Goal: Task Accomplishment & Management: Manage account settings

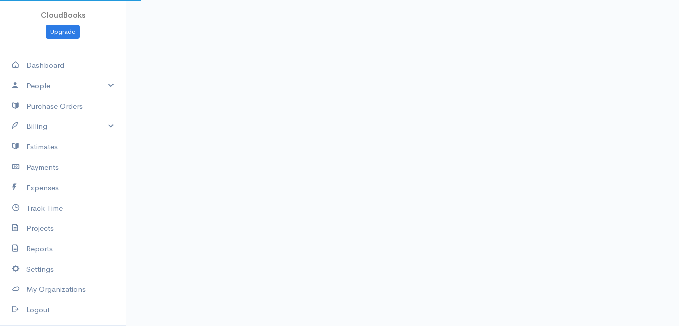
select select "thistoyear"
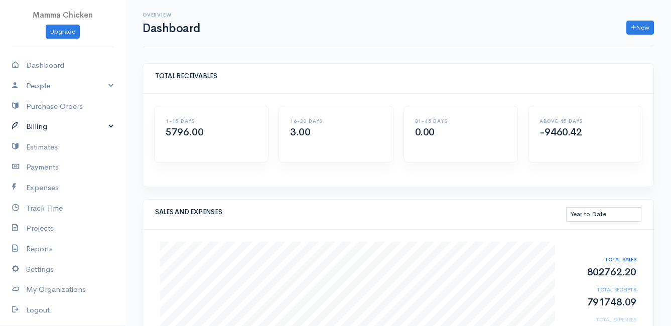
click at [45, 123] on link "Billing" at bounding box center [62, 126] width 125 height 21
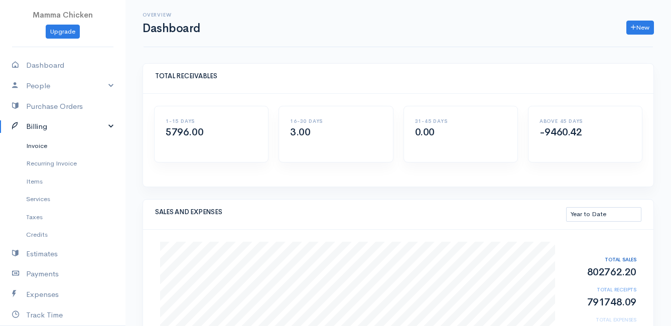
click at [49, 147] on link "Invoice" at bounding box center [62, 146] width 125 height 18
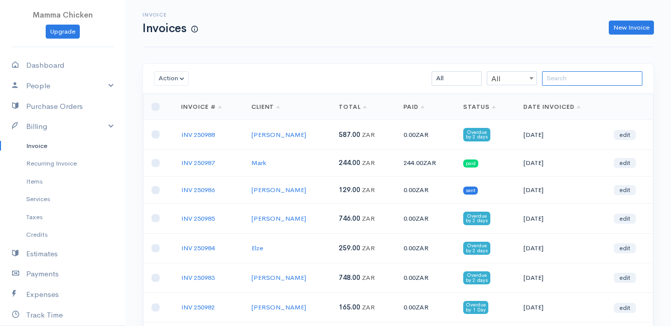
click at [587, 78] on input "search" at bounding box center [592, 78] width 100 height 15
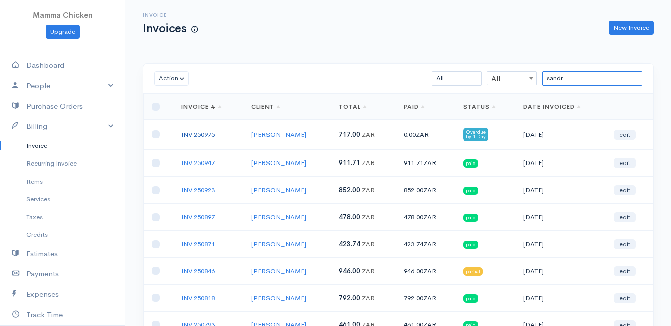
type input "sandr"
click at [207, 132] on link "INV 250975" at bounding box center [198, 134] width 34 height 9
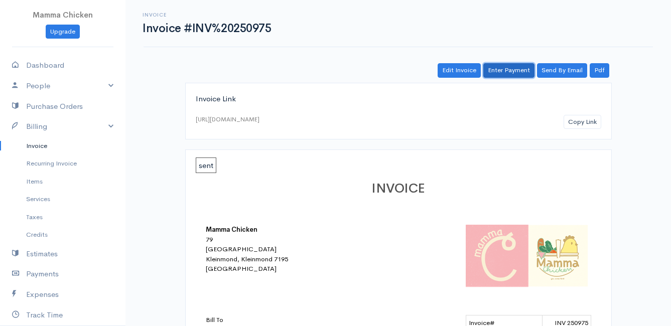
click at [510, 72] on link "Enter Payment" at bounding box center [508, 70] width 51 height 15
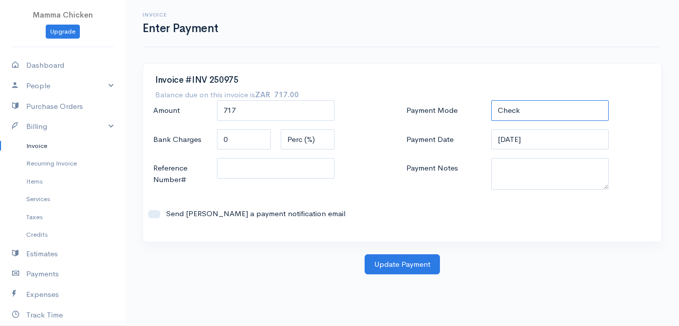
click at [519, 108] on select "Check Bank Transfer Credit Cash Debit ACH VISA MASTERCARD AMEX DISCOVER DINERS …" at bounding box center [549, 110] width 117 height 21
select select "Bank Transfer"
click at [491, 100] on select "Check Bank Transfer Credit Cash Debit ACH VISA MASTERCARD AMEX DISCOVER DINERS …" at bounding box center [549, 110] width 117 height 21
click at [402, 264] on button "Update Payment" at bounding box center [401, 264] width 75 height 21
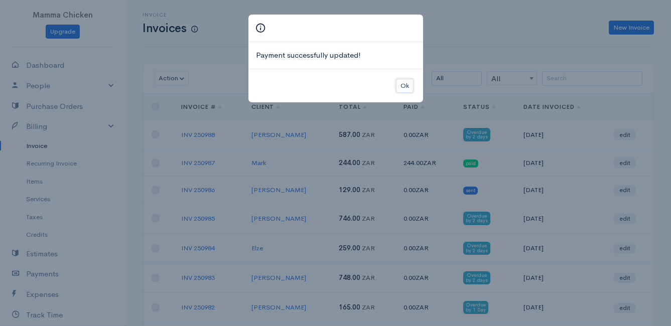
click at [406, 84] on button "Ok" at bounding box center [405, 86] width 18 height 15
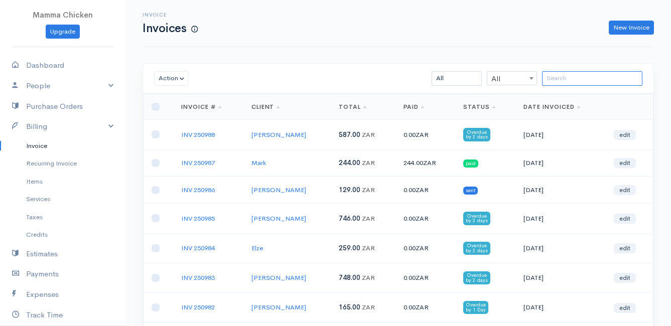
click at [572, 81] on input "search" at bounding box center [592, 78] width 100 height 15
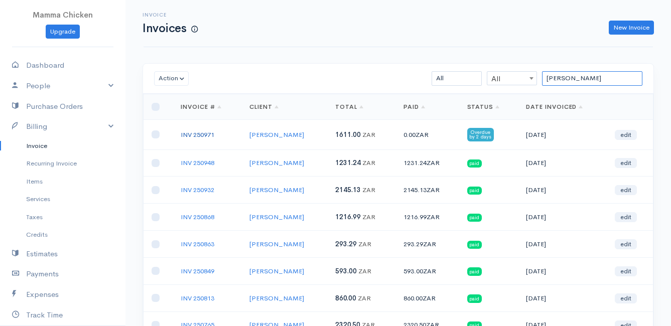
type input "sandy"
click at [201, 134] on link "INV 250971" at bounding box center [198, 134] width 34 height 9
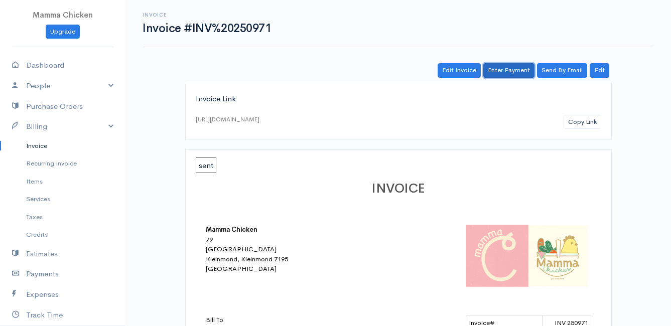
click at [512, 71] on link "Enter Payment" at bounding box center [508, 70] width 51 height 15
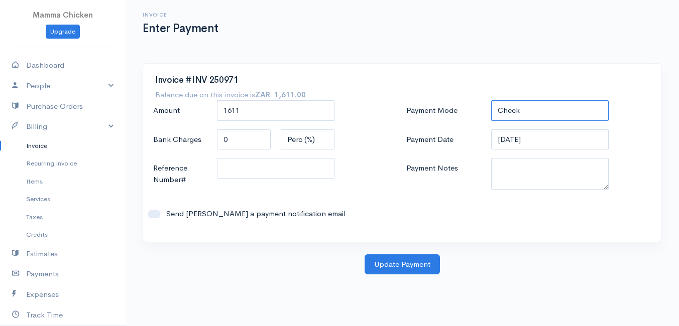
click at [549, 106] on select "Check Bank Transfer Credit Cash Debit ACH VISA MASTERCARD AMEX DISCOVER DINERS …" at bounding box center [549, 110] width 117 height 21
select select "Bank Transfer"
click at [491, 100] on select "Check Bank Transfer Credit Cash Debit ACH VISA MASTERCARD AMEX DISCOVER DINERS …" at bounding box center [549, 110] width 117 height 21
click at [406, 263] on button "Update Payment" at bounding box center [401, 264] width 75 height 21
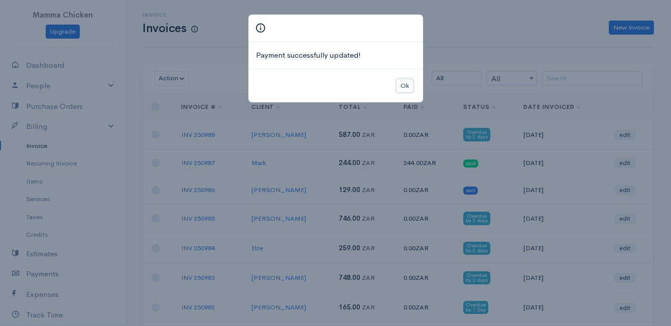
click at [408, 88] on button "Ok" at bounding box center [405, 86] width 18 height 15
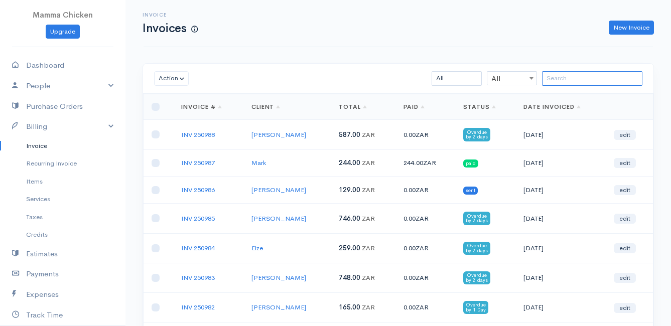
click at [567, 80] on input "search" at bounding box center [592, 78] width 100 height 15
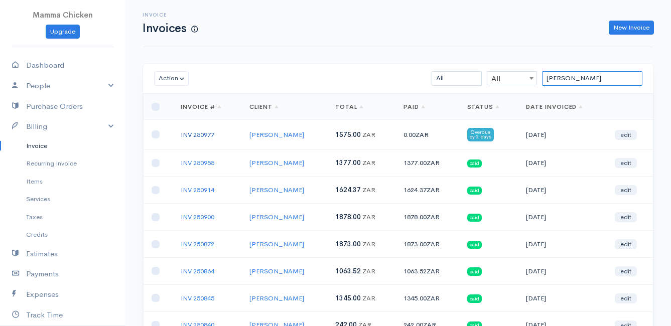
type input "lynn"
click at [203, 134] on link "INV 250977" at bounding box center [198, 134] width 34 height 9
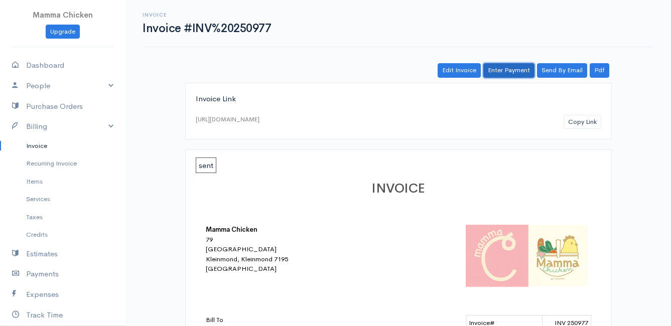
click at [512, 71] on link "Enter Payment" at bounding box center [508, 70] width 51 height 15
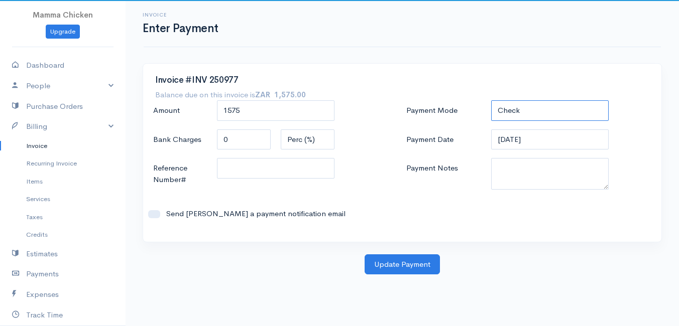
click at [548, 107] on select "Check Bank Transfer Credit Cash Debit ACH VISA MASTERCARD AMEX DISCOVER DINERS …" at bounding box center [549, 110] width 117 height 21
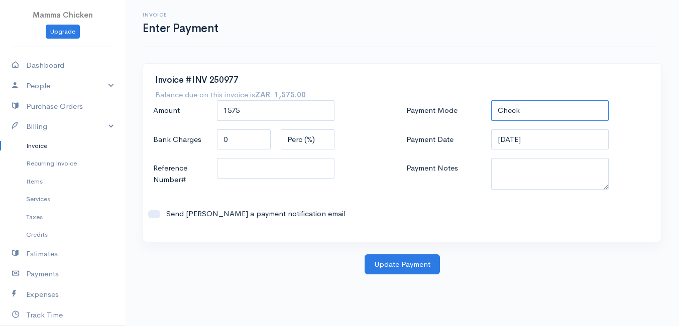
select select "Bank Transfer"
click at [491, 100] on select "Check Bank Transfer Credit Cash Debit ACH VISA MASTERCARD AMEX DISCOVER DINERS …" at bounding box center [549, 110] width 117 height 21
click at [409, 260] on button "Update Payment" at bounding box center [401, 264] width 75 height 21
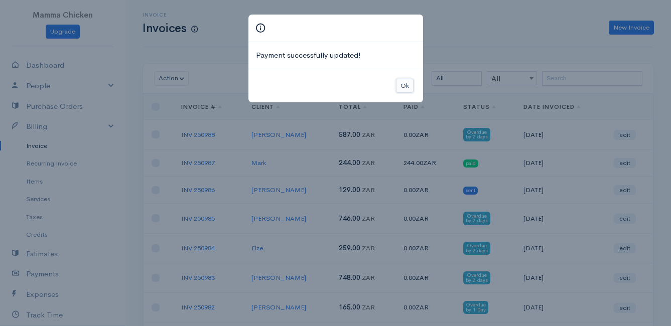
click at [401, 84] on button "Ok" at bounding box center [405, 86] width 18 height 15
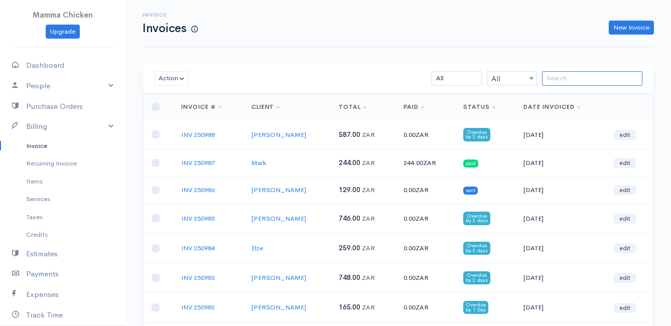
click at [582, 76] on input "search" at bounding box center [592, 78] width 100 height 15
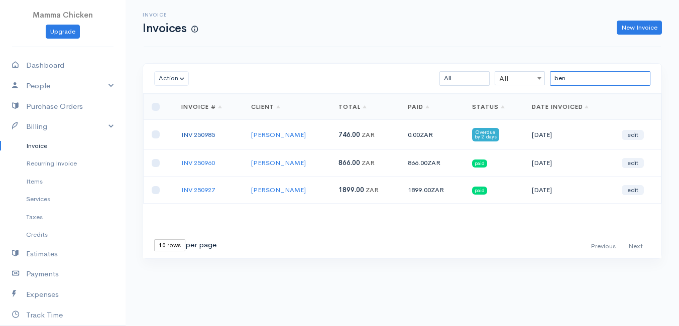
type input "ben"
click at [200, 136] on link "INV 250985" at bounding box center [198, 134] width 34 height 9
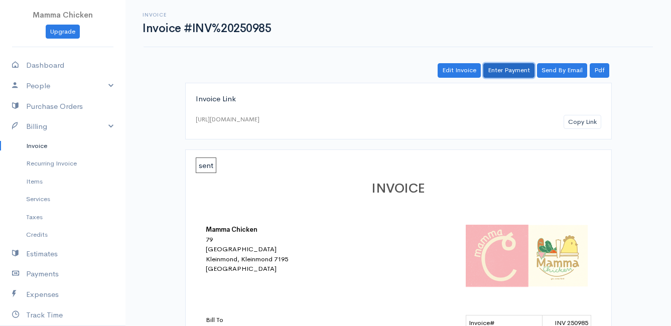
click at [520, 68] on link "Enter Payment" at bounding box center [508, 70] width 51 height 15
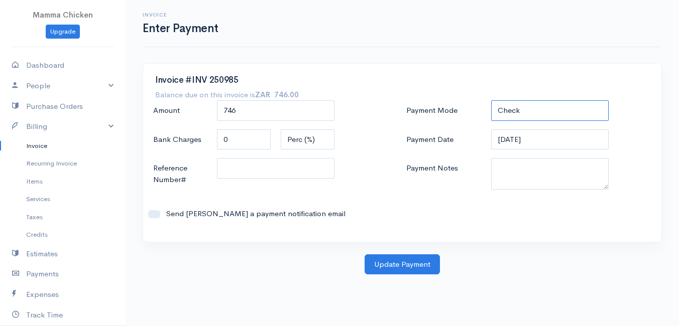
click at [546, 103] on select "Check Bank Transfer Credit Cash Debit ACH VISA MASTERCARD AMEX DISCOVER DINERS …" at bounding box center [549, 110] width 117 height 21
select select "Bank Transfer"
click at [491, 100] on select "Check Bank Transfer Credit Cash Debit ACH VISA MASTERCARD AMEX DISCOVER DINERS …" at bounding box center [549, 110] width 117 height 21
click at [414, 262] on button "Update Payment" at bounding box center [401, 264] width 75 height 21
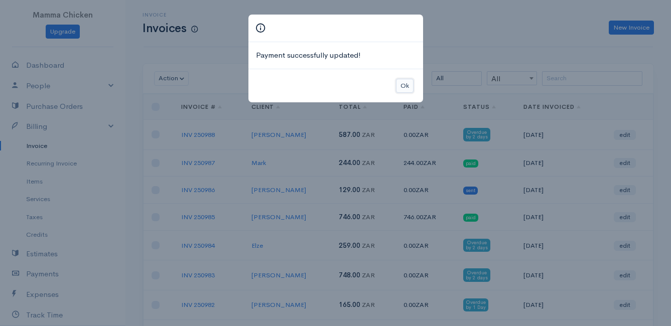
click at [407, 85] on button "Ok" at bounding box center [405, 86] width 18 height 15
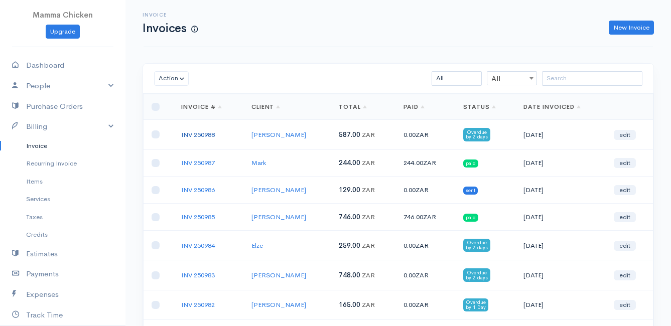
click at [205, 132] on link "INV 250988" at bounding box center [198, 134] width 34 height 9
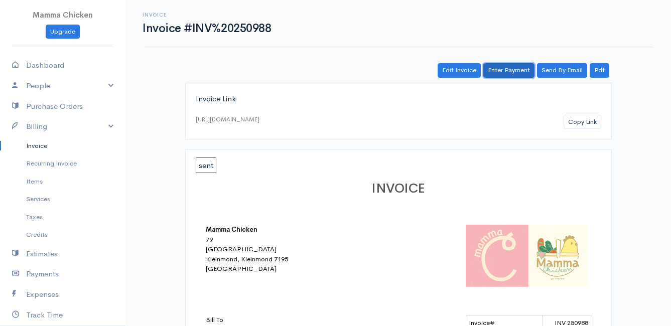
click at [512, 69] on link "Enter Payment" at bounding box center [508, 70] width 51 height 15
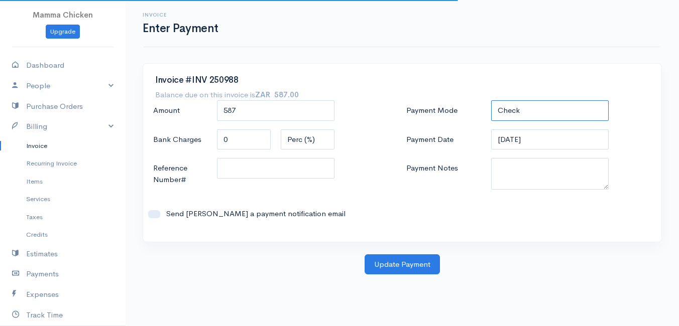
click at [529, 110] on select "Check Bank Transfer Credit Cash Debit ACH VISA MASTERCARD AMEX DISCOVER DINERS …" at bounding box center [549, 110] width 117 height 21
select select "Bank Transfer"
click at [491, 100] on select "Check Bank Transfer Credit Cash Debit ACH VISA MASTERCARD AMEX DISCOVER DINERS …" at bounding box center [549, 110] width 117 height 21
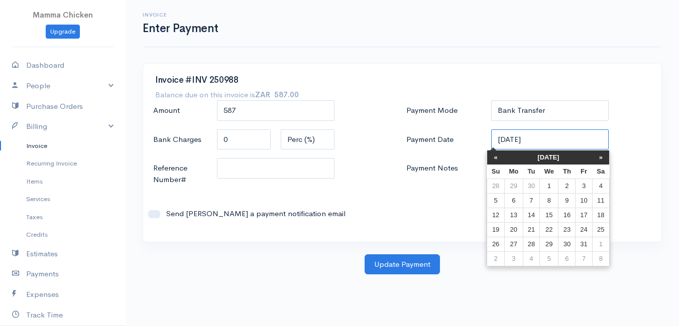
click at [553, 137] on input "[DATE]" at bounding box center [549, 139] width 117 height 21
click at [551, 188] on td "1" at bounding box center [548, 186] width 19 height 15
type input "[DATE]"
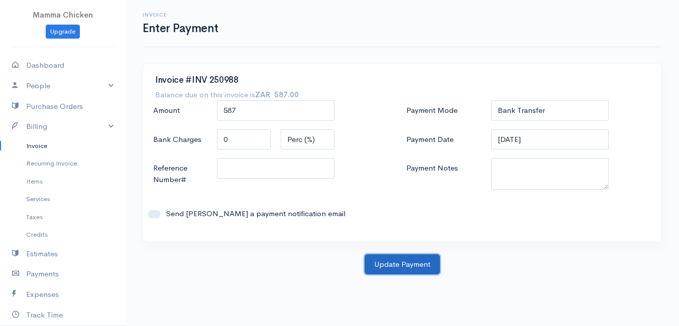
click at [410, 260] on button "Update Payment" at bounding box center [401, 264] width 75 height 21
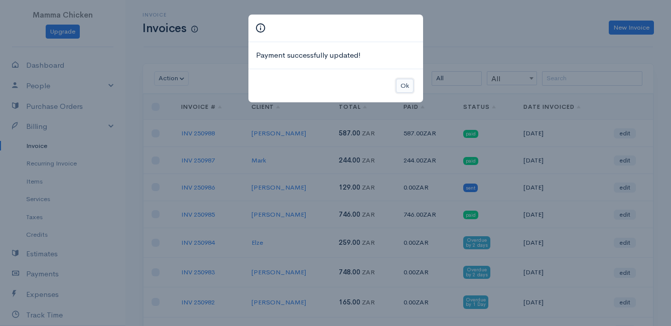
click at [407, 86] on button "Ok" at bounding box center [405, 86] width 18 height 15
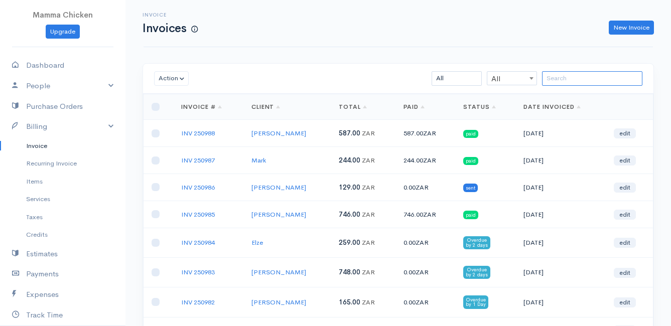
click at [559, 76] on input "search" at bounding box center [592, 78] width 100 height 15
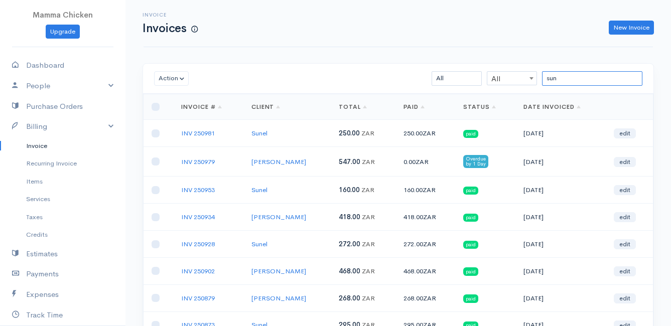
type input "sun"
click at [37, 146] on link "Invoice" at bounding box center [62, 146] width 125 height 18
click at [56, 63] on link "Dashboard" at bounding box center [62, 65] width 125 height 21
select select "thistoyear"
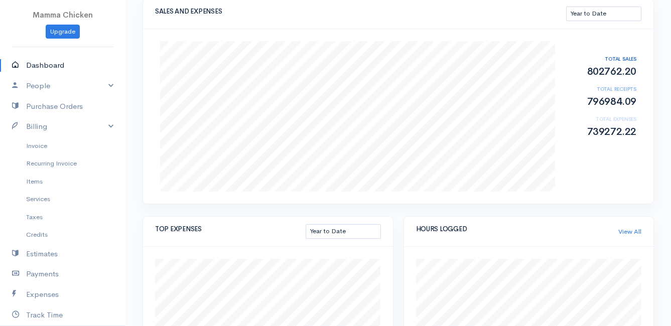
scroll to position [151, 0]
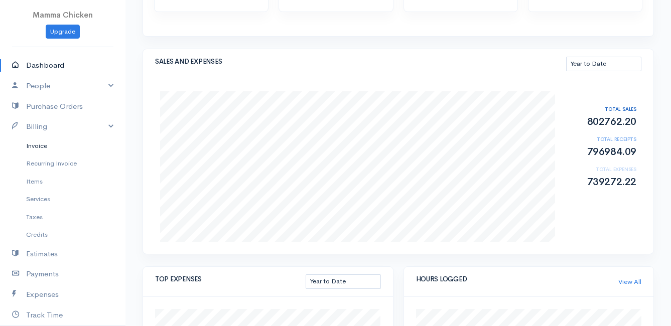
click at [40, 143] on link "Invoice" at bounding box center [62, 146] width 125 height 18
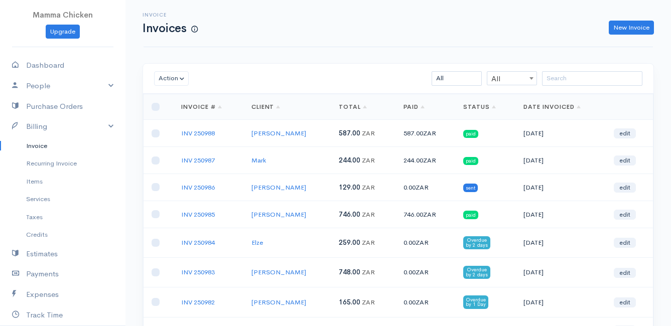
click at [46, 146] on link "Invoice" at bounding box center [62, 146] width 125 height 18
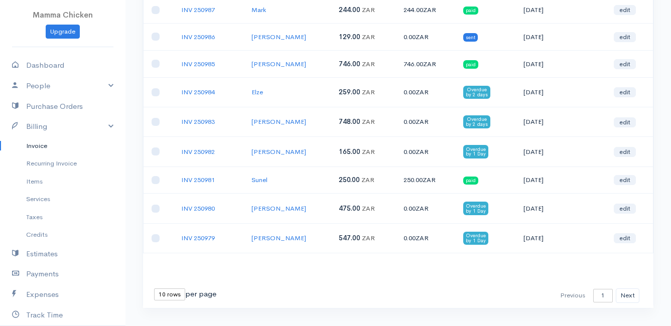
scroll to position [170, 0]
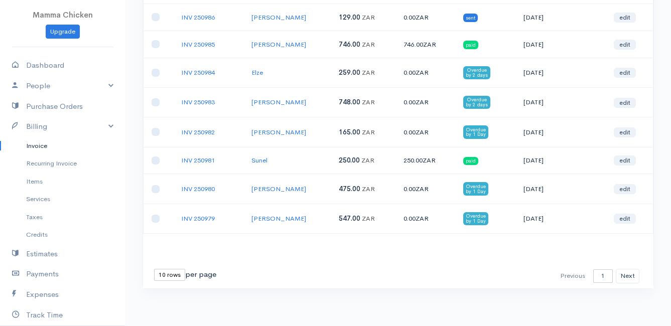
click at [164, 276] on select "10 rows 25 rows 50 rows" at bounding box center [169, 275] width 31 height 12
select select "50"
click at [154, 269] on select "10 rows 25 rows 50 rows" at bounding box center [169, 275] width 31 height 12
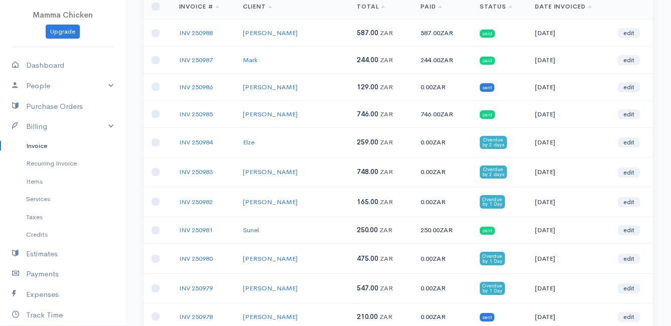
scroll to position [0, 0]
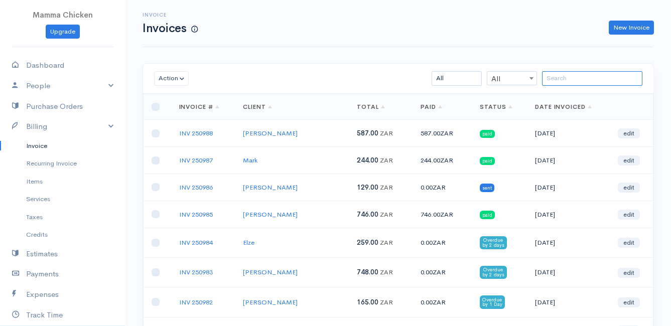
click at [555, 80] on input "search" at bounding box center [592, 78] width 100 height 15
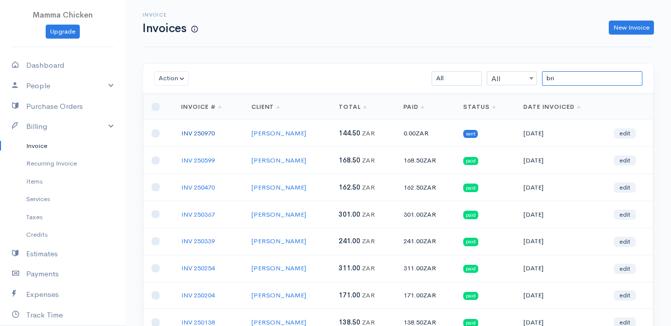
type input "bri"
click at [203, 131] on link "INV 250970" at bounding box center [198, 133] width 34 height 9
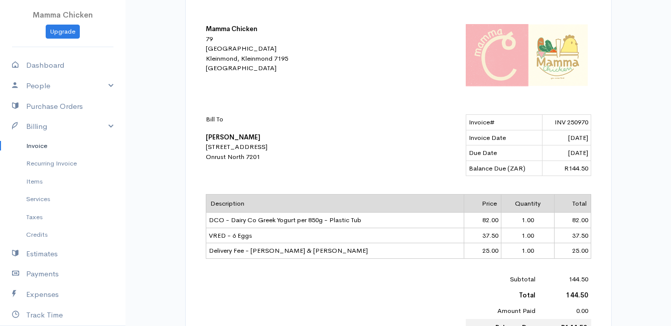
scroll to position [251, 0]
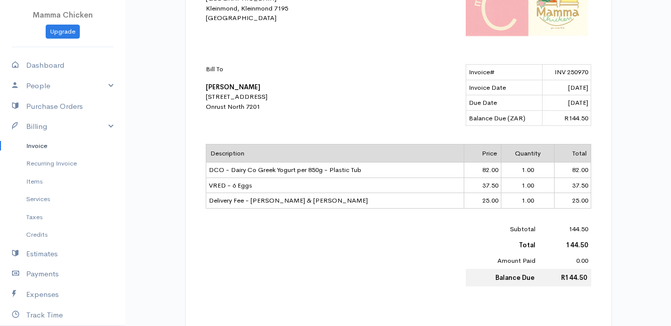
click at [42, 143] on link "Invoice" at bounding box center [62, 146] width 125 height 18
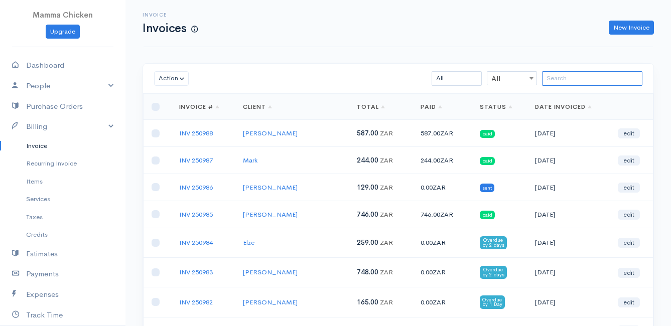
click at [564, 75] on input "search" at bounding box center [592, 78] width 100 height 15
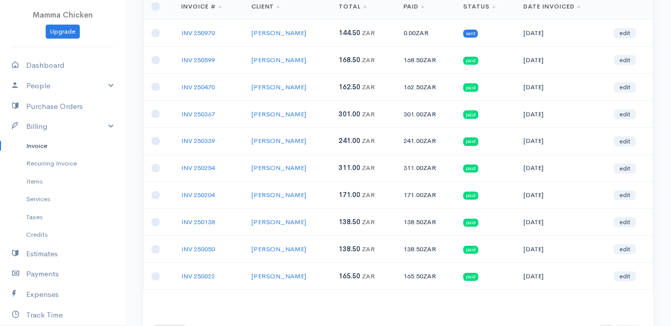
scroll to position [151, 0]
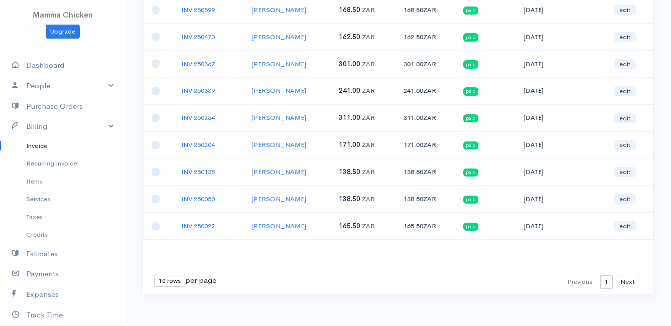
click at [44, 142] on link "Invoice" at bounding box center [62, 146] width 125 height 18
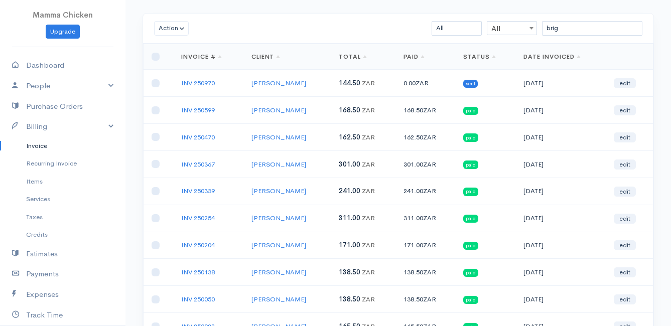
scroll to position [0, 0]
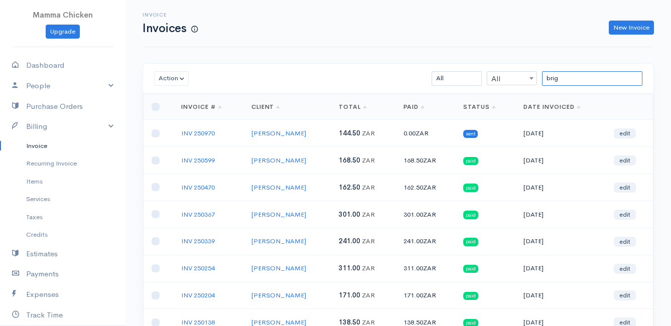
click at [570, 78] on input "brig" at bounding box center [592, 78] width 100 height 15
type input "b"
type input "margie"
click at [197, 136] on link "INV 250986" at bounding box center [198, 133] width 34 height 9
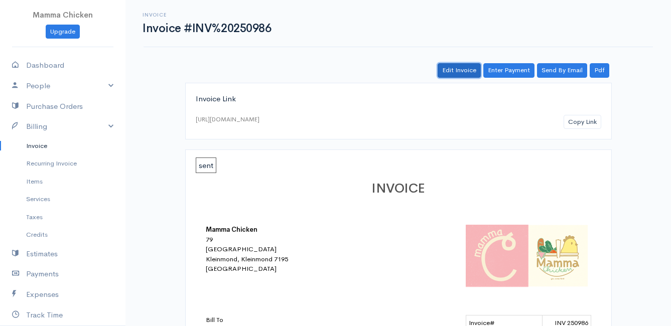
click at [463, 72] on link "Edit Invoice" at bounding box center [459, 70] width 43 height 15
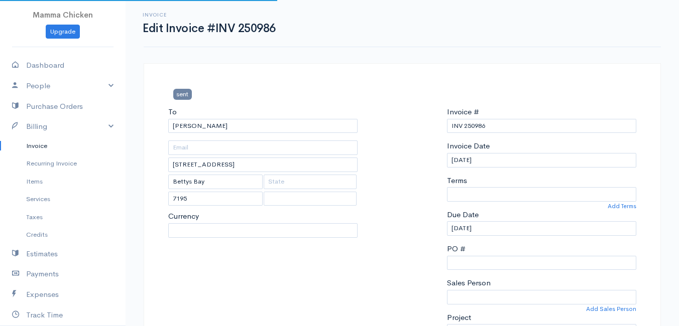
select select
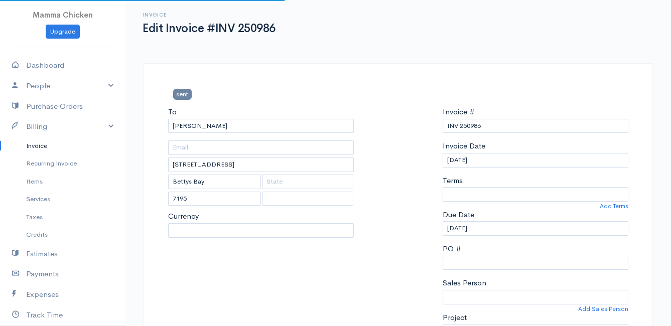
select select "0"
select select "South Africa"
select select "ZAR"
click at [497, 162] on input "03/10/2025" at bounding box center [536, 160] width 186 height 15
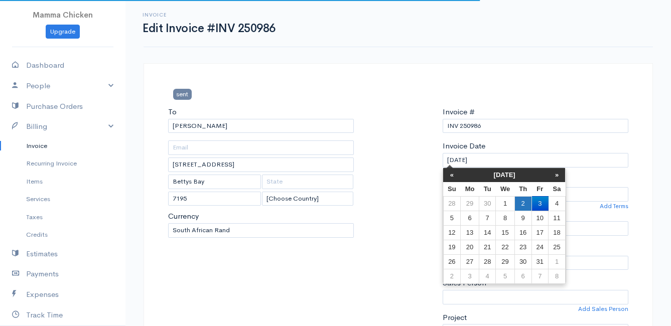
click at [522, 203] on td "2" at bounding box center [522, 203] width 17 height 15
type input "[DATE]"
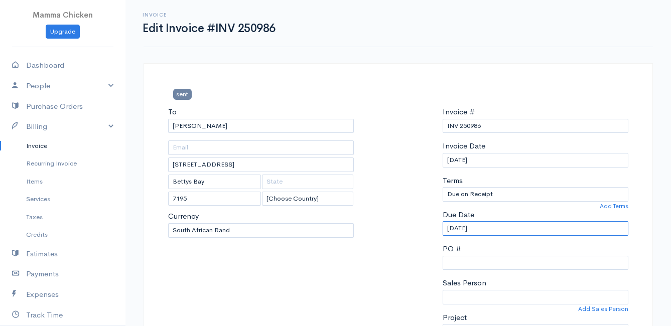
click at [513, 227] on input "[DATE]" at bounding box center [536, 228] width 186 height 15
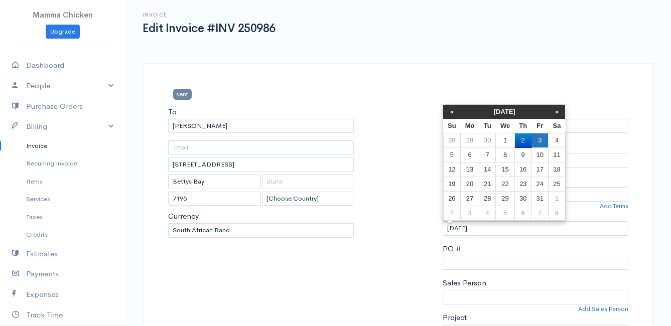
click at [541, 142] on td "3" at bounding box center [539, 140] width 17 height 15
type input "03/10/2025"
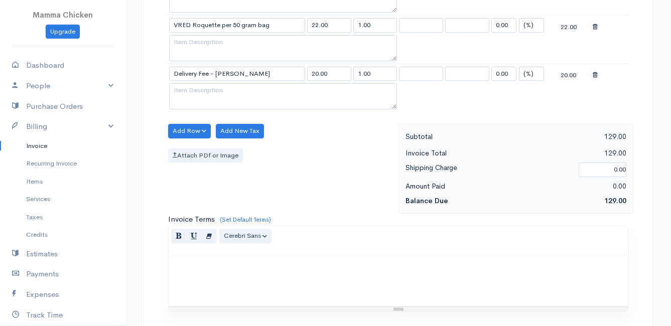
scroll to position [686, 0]
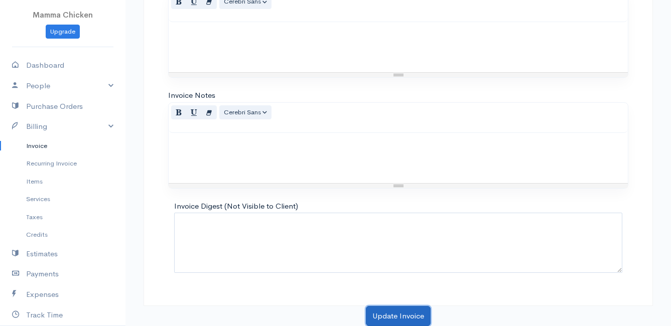
click at [385, 316] on button "Update Invoice" at bounding box center [398, 316] width 65 height 21
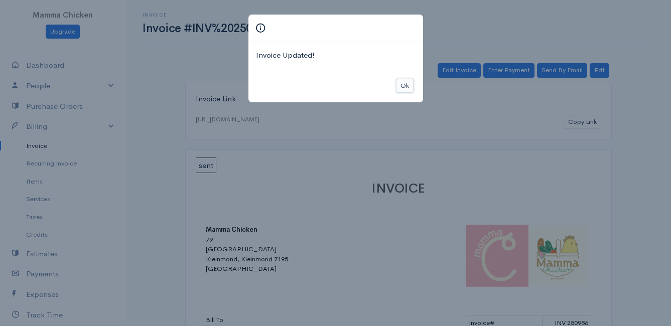
click at [408, 84] on button "Ok" at bounding box center [405, 86] width 18 height 15
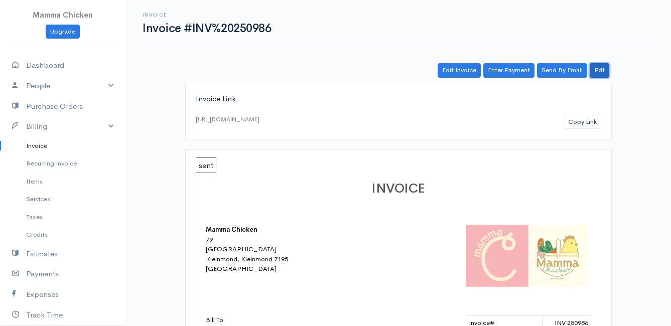
click at [604, 71] on link "Pdf" at bounding box center [600, 70] width 20 height 15
click at [46, 147] on link "Invoice" at bounding box center [62, 146] width 125 height 18
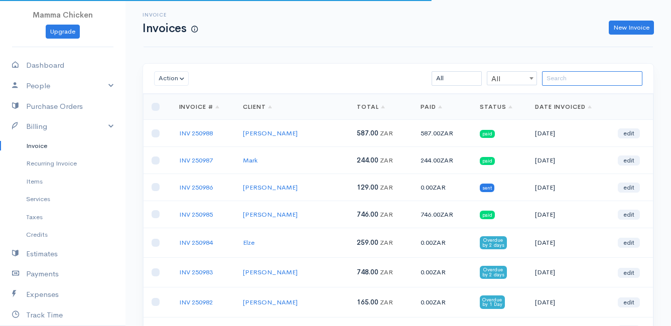
click at [570, 78] on input "search" at bounding box center [592, 78] width 100 height 15
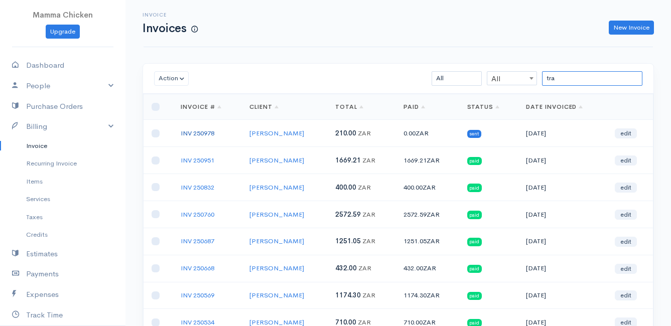
type input "tra"
click at [207, 131] on link "INV 250978" at bounding box center [198, 133] width 34 height 9
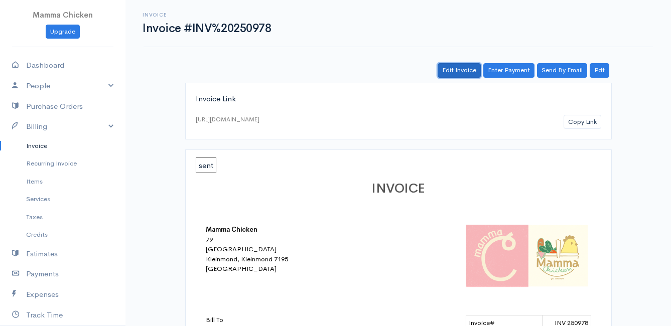
click at [469, 68] on link "Edit Invoice" at bounding box center [459, 70] width 43 height 15
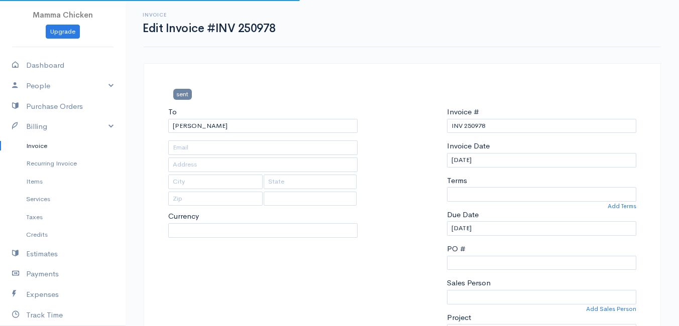
type input "Crystal Kloof Farm"
type input "Standford"
type input "7210"
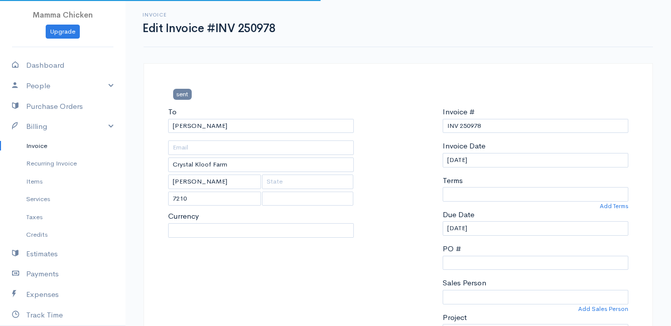
select select
select select "South Africa"
select select "ZAR"
select select "0"
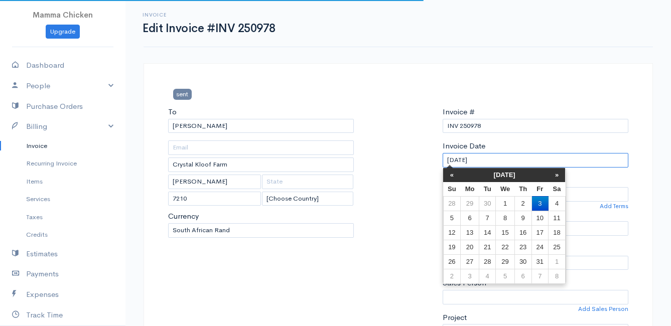
click at [515, 161] on input "03/10/2025" at bounding box center [536, 160] width 186 height 15
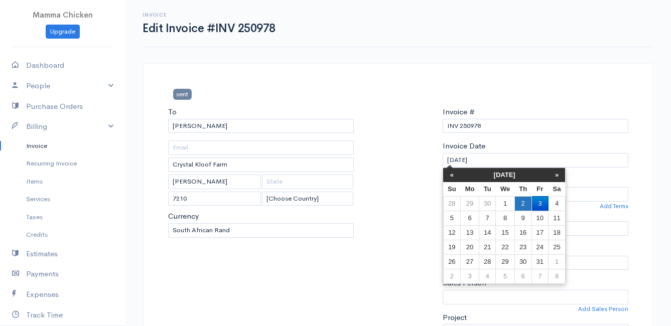
click at [528, 201] on td "2" at bounding box center [522, 203] width 17 height 15
type input "[DATE]"
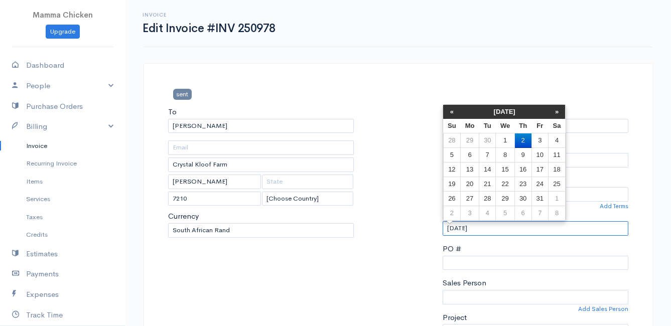
click at [512, 231] on input "[DATE]" at bounding box center [536, 228] width 186 height 15
click at [538, 136] on td "3" at bounding box center [539, 140] width 17 height 15
type input "03/10/2025"
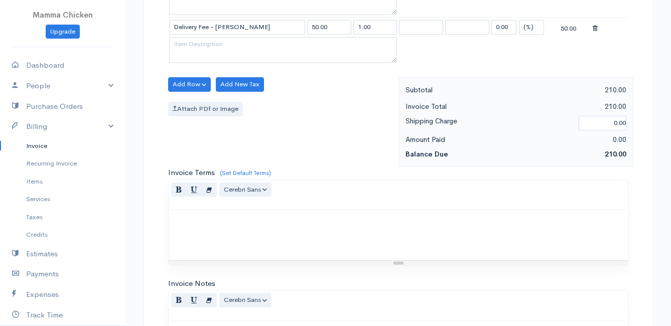
scroll to position [590, 0]
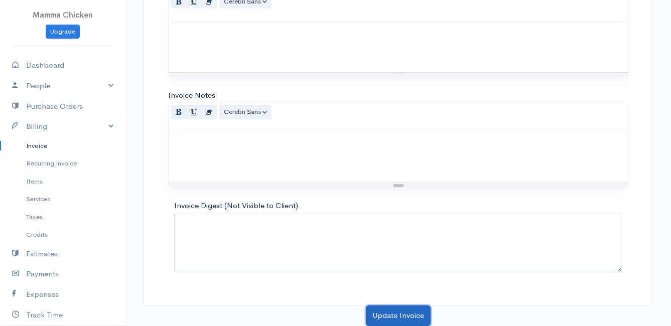
click at [412, 316] on button "Update Invoice" at bounding box center [398, 316] width 65 height 21
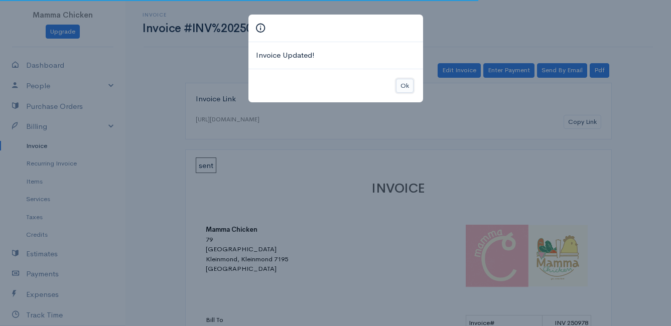
click at [406, 89] on button "Ok" at bounding box center [405, 86] width 18 height 15
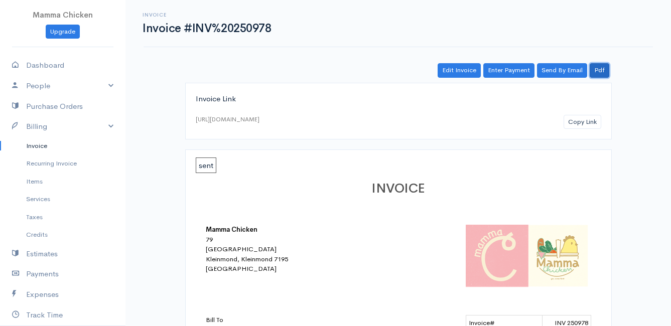
click at [601, 69] on link "Pdf" at bounding box center [600, 70] width 20 height 15
click at [38, 146] on link "Invoice" at bounding box center [62, 146] width 125 height 18
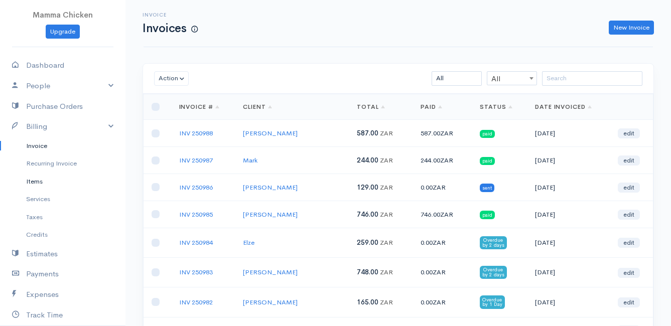
click at [44, 180] on link "Items" at bounding box center [62, 182] width 125 height 18
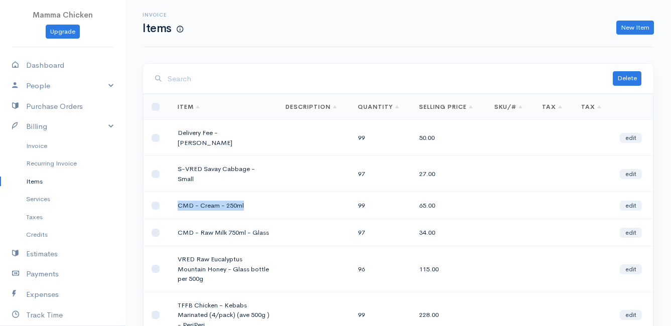
drag, startPoint x: 179, startPoint y: 197, endPoint x: 247, endPoint y: 197, distance: 68.8
click at [247, 197] on td "CMD - Cream - 250ml" at bounding box center [224, 205] width 108 height 27
drag, startPoint x: 247, startPoint y: 197, endPoint x: 202, endPoint y: 196, distance: 45.7
copy td "CMD - Cream - 250ml"
click at [192, 80] on input "search" at bounding box center [390, 79] width 445 height 21
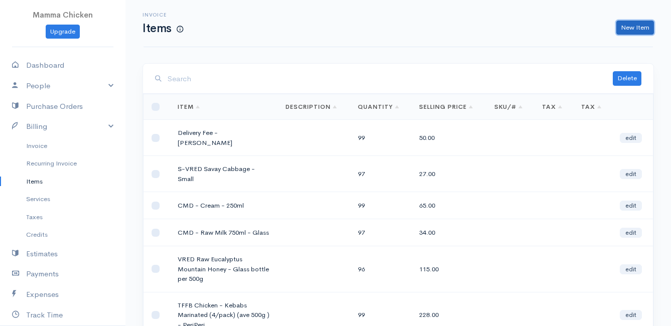
click at [630, 28] on link "New Item" at bounding box center [635, 28] width 38 height 15
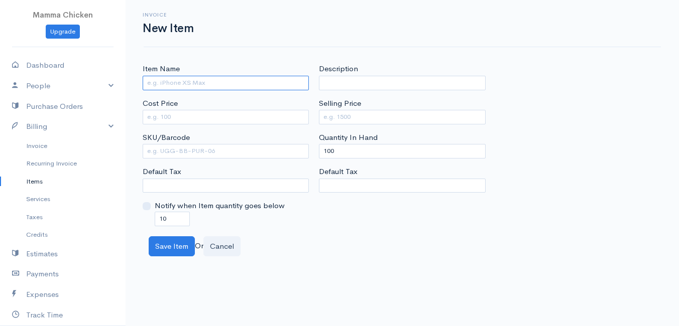
click at [182, 80] on input "Item Name" at bounding box center [226, 83] width 166 height 15
paste input "CMD - Cream - 250ml"
click at [189, 84] on input "CMD - Cream - 500ml" at bounding box center [226, 83] width 166 height 15
type input "CMD - Double Thick Yogurt - 500ml - Stofpad"
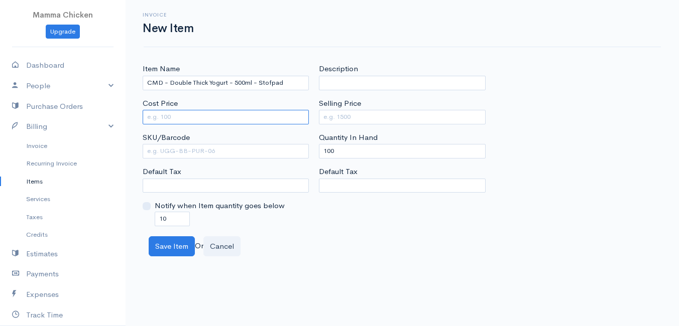
click at [224, 118] on input "Cost Price" at bounding box center [226, 117] width 166 height 15
type input "45"
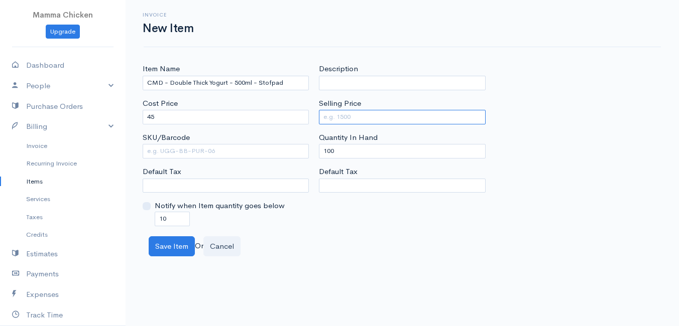
click at [364, 118] on input "Selling Price" at bounding box center [402, 117] width 166 height 15
type input "45"
click at [379, 242] on div "Save Item Or Cancel" at bounding box center [402, 246] width 517 height 21
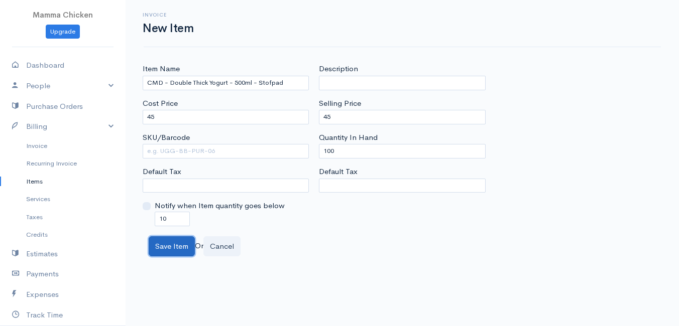
click at [175, 249] on button "Save Item" at bounding box center [172, 246] width 46 height 21
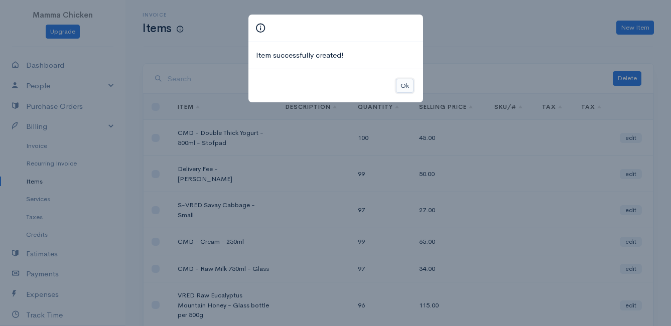
click at [406, 81] on button "Ok" at bounding box center [405, 86] width 18 height 15
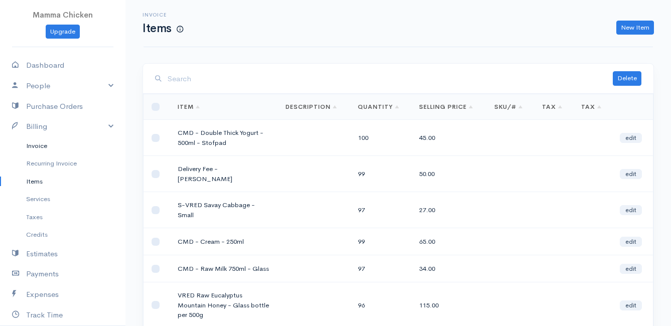
click at [44, 147] on link "Invoice" at bounding box center [62, 146] width 125 height 18
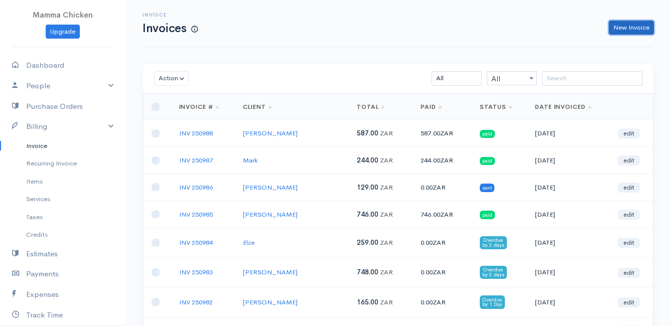
click at [635, 28] on link "New Invoice" at bounding box center [631, 28] width 45 height 15
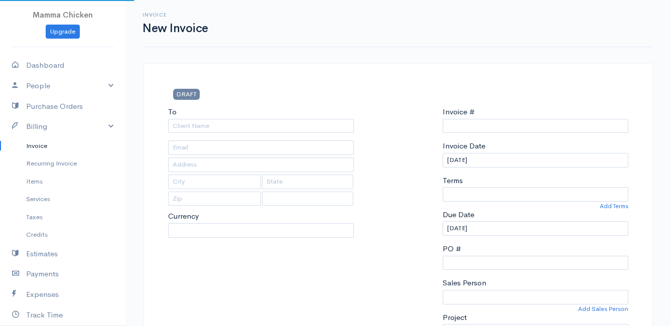
select select "ZAR"
select select "South Africa"
type input "INV 250989"
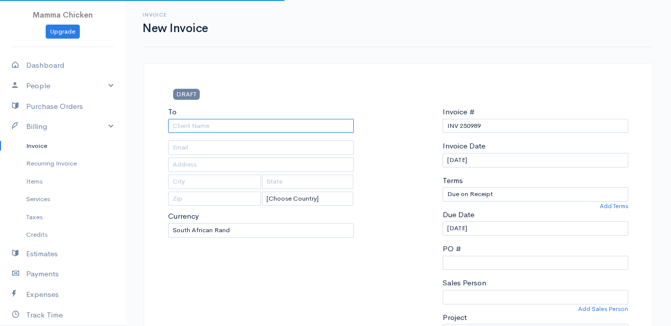
click at [222, 130] on input "To" at bounding box center [261, 126] width 186 height 15
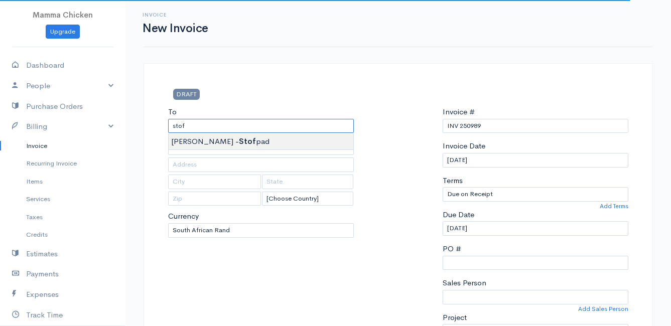
type input "[PERSON_NAME] - Stofpad"
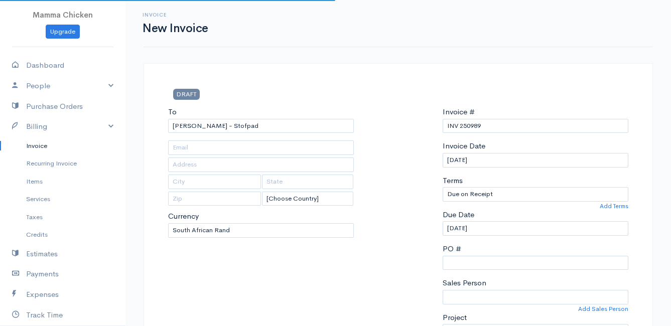
type input "15 van Blommestein Road"
type input "Onrus River"
type input "7201"
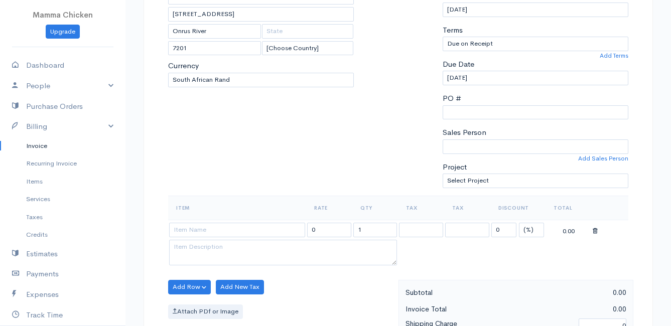
scroll to position [201, 0]
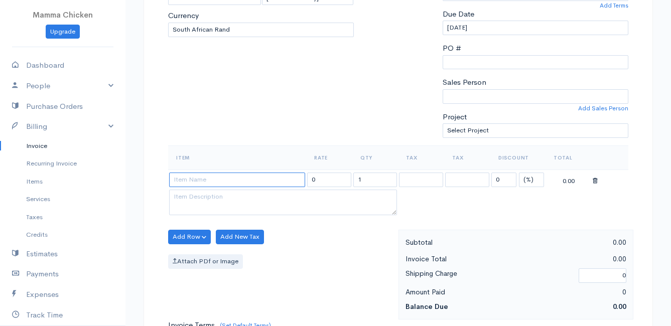
click at [193, 181] on input at bounding box center [237, 180] width 136 height 15
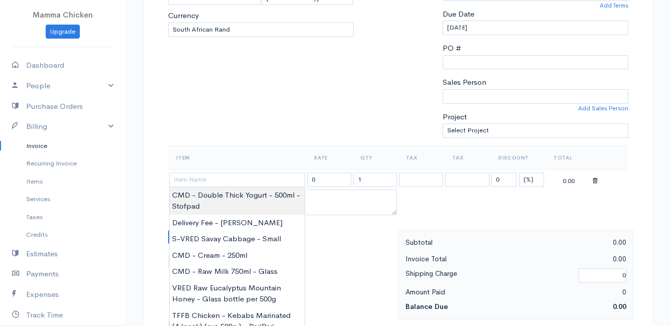
type input "CMD - Double Thick Yogurt - 500ml - Stofpad"
type input "45.00"
click at [207, 195] on body "Mamma Chicken Upgrade Dashboard People Clients Vendors Staff Users Purchase Ord…" at bounding box center [335, 233] width 671 height 868
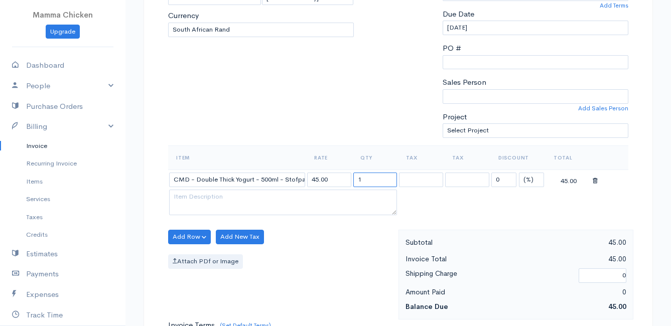
drag, startPoint x: 372, startPoint y: 179, endPoint x: 355, endPoint y: 179, distance: 17.6
click at [355, 179] on input "1" at bounding box center [375, 180] width 44 height 15
type input "3"
click at [305, 252] on div "Add Row Add Item Row Add Time Row Add New Tax Attach PDf or Image" at bounding box center [280, 275] width 235 height 90
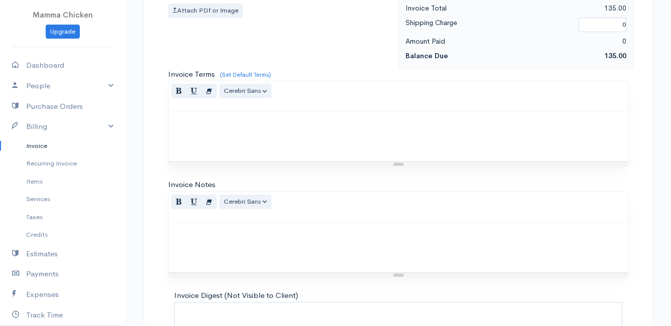
scroll to position [541, 0]
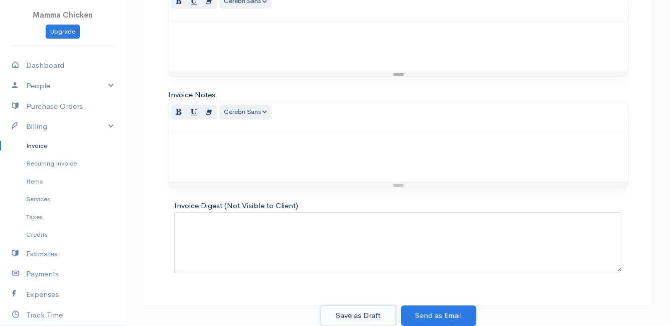
click at [347, 314] on button "Save as Draft" at bounding box center [358, 316] width 75 height 21
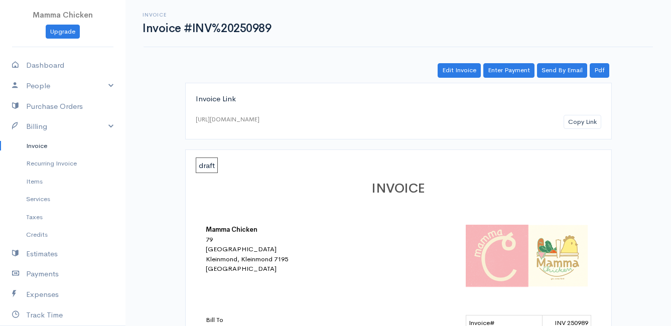
click at [32, 146] on link "Invoice" at bounding box center [62, 146] width 125 height 18
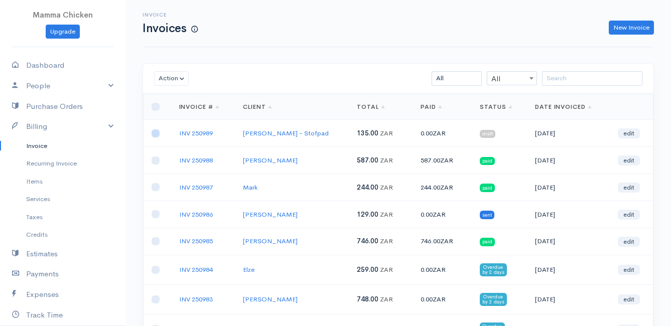
click at [155, 133] on input "checkbox" at bounding box center [156, 133] width 8 height 8
checkbox input "true"
click at [176, 76] on button "Action" at bounding box center [171, 78] width 35 height 15
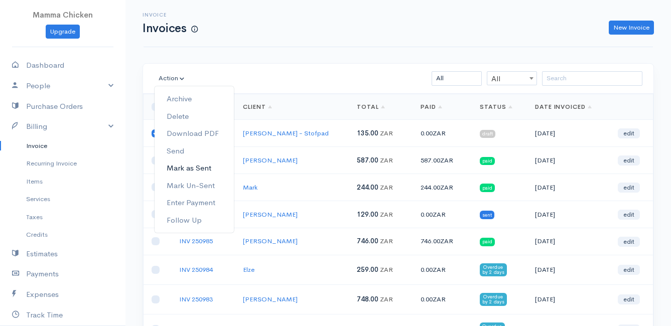
click at [200, 165] on link "Mark as Sent" at bounding box center [194, 169] width 79 height 18
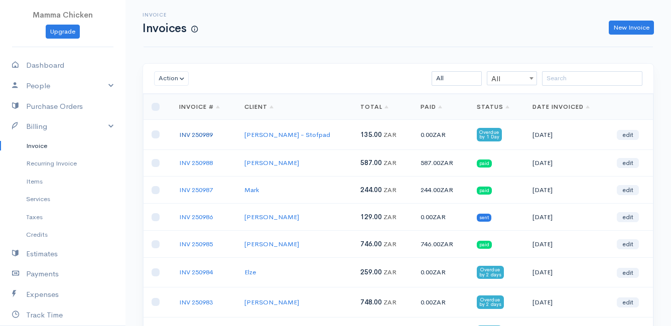
click at [195, 134] on link "INV 250989" at bounding box center [196, 134] width 34 height 9
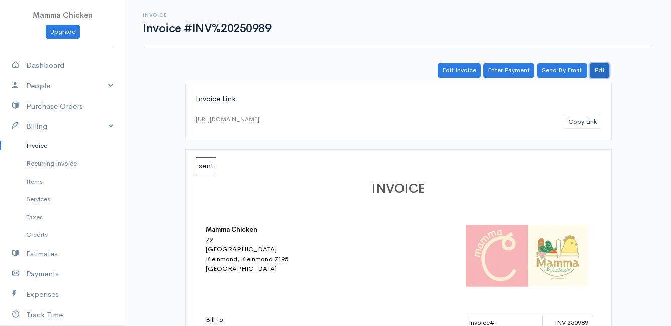
click at [604, 70] on link "Pdf" at bounding box center [600, 70] width 20 height 15
click at [42, 144] on link "Invoice" at bounding box center [62, 146] width 125 height 18
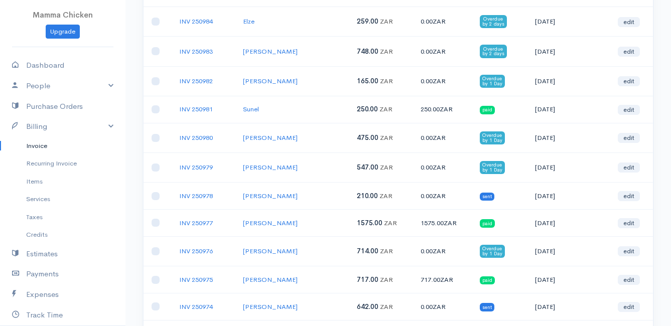
scroll to position [301, 0]
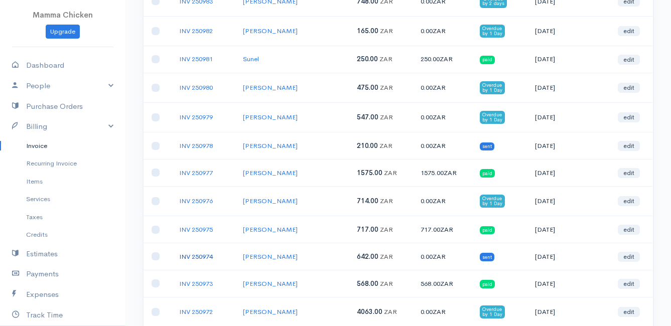
click at [196, 256] on link "INV 250974" at bounding box center [196, 256] width 34 height 9
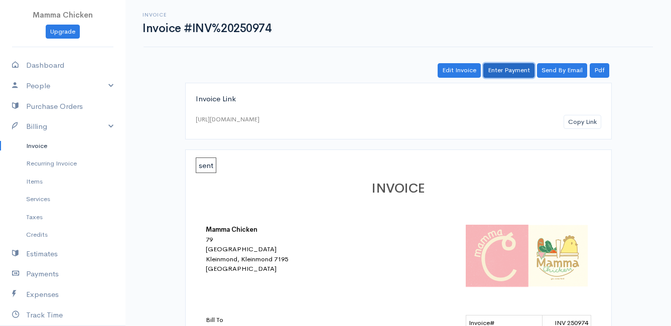
click at [518, 70] on link "Enter Payment" at bounding box center [508, 70] width 51 height 15
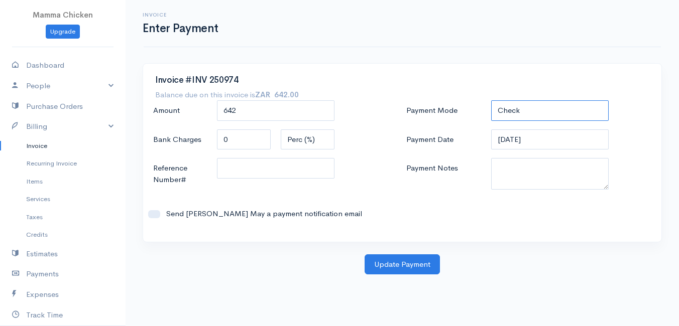
click at [515, 102] on select "Check Bank Transfer Credit Cash Debit ACH VISA MASTERCARD AMEX DISCOVER DINERS …" at bounding box center [549, 110] width 117 height 21
select select "Bank Transfer"
click at [491, 100] on select "Check Bank Transfer Credit Cash Debit ACH VISA MASTERCARD AMEX DISCOVER DINERS …" at bounding box center [549, 110] width 117 height 21
click at [394, 269] on button "Update Payment" at bounding box center [401, 264] width 75 height 21
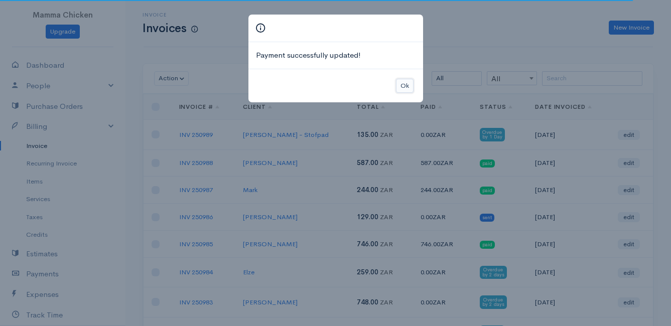
click at [402, 90] on button "Ok" at bounding box center [405, 86] width 18 height 15
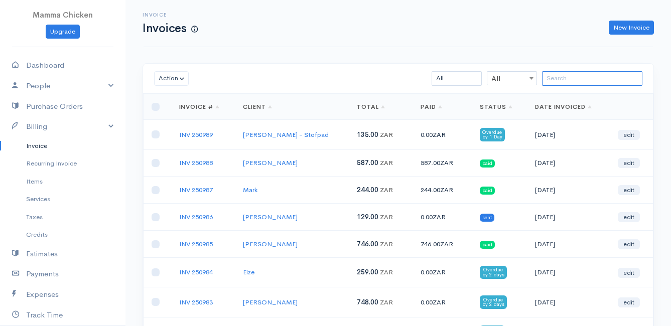
click at [559, 76] on input "search" at bounding box center [592, 78] width 100 height 15
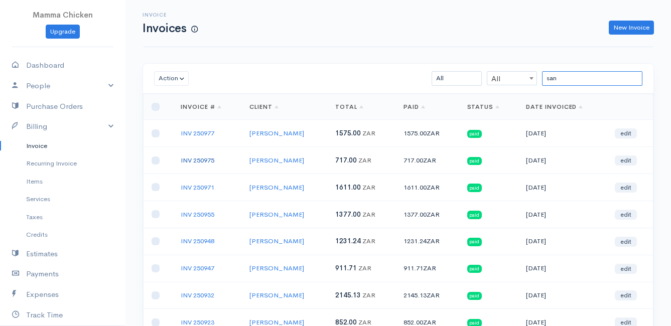
type input "san"
click at [213, 161] on link "INV 250975" at bounding box center [198, 160] width 34 height 9
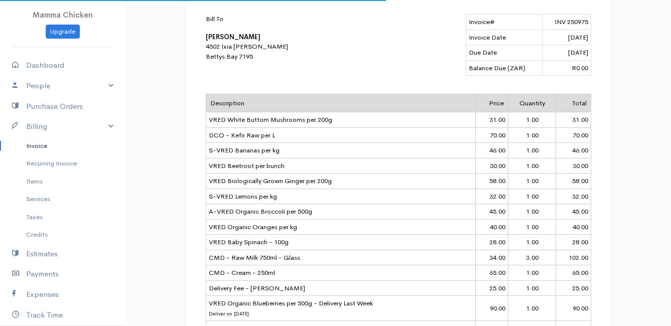
scroll to position [351, 0]
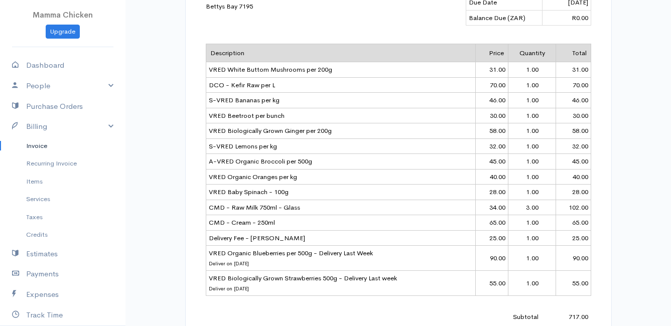
click at [41, 149] on link "Invoice" at bounding box center [62, 146] width 125 height 18
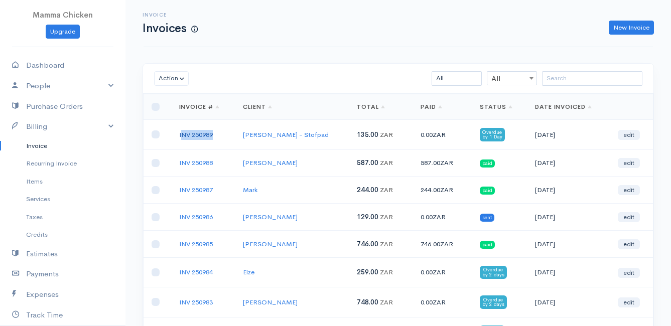
drag, startPoint x: 217, startPoint y: 134, endPoint x: 180, endPoint y: 134, distance: 36.6
click at [180, 134] on td "INV 250989" at bounding box center [203, 135] width 64 height 30
click at [285, 135] on link "[PERSON_NAME] - Stofpad" at bounding box center [286, 134] width 86 height 9
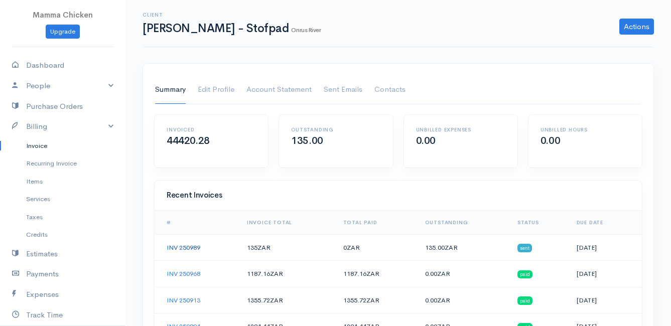
click at [173, 247] on link "INV 250989" at bounding box center [184, 247] width 34 height 9
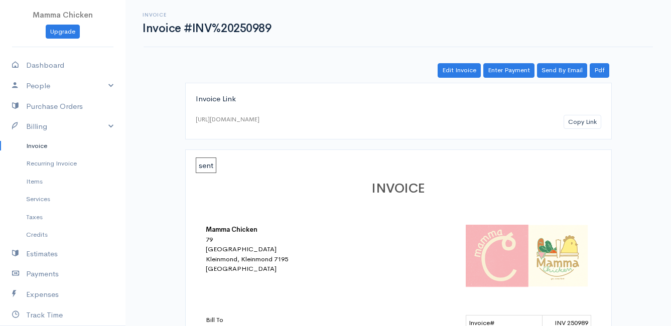
scroll to position [251, 0]
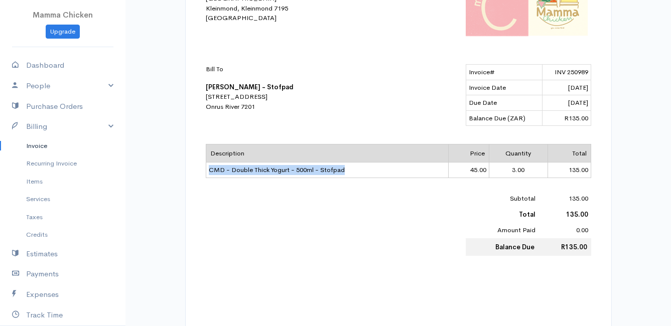
drag, startPoint x: 210, startPoint y: 170, endPoint x: 343, endPoint y: 172, distance: 133.5
click at [343, 172] on td "CMD - Double Thick Yogurt - 500ml - Stofpad" at bounding box center [327, 171] width 243 height 16
drag, startPoint x: 343, startPoint y: 172, endPoint x: 305, endPoint y: 170, distance: 38.2
copy td "CMD - Double Thick Yogurt - 500ml - Stofpad"
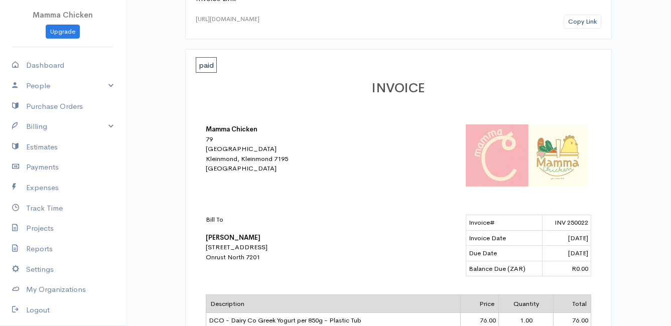
scroll to position [50, 0]
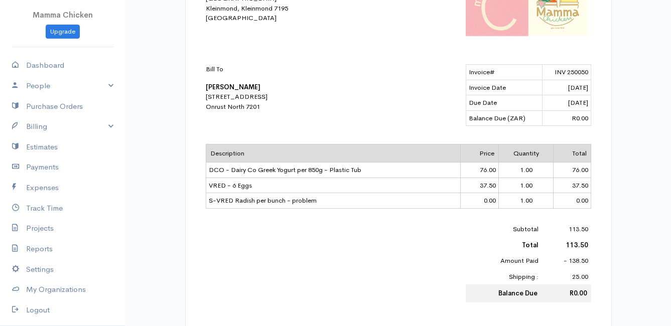
scroll to position [100, 0]
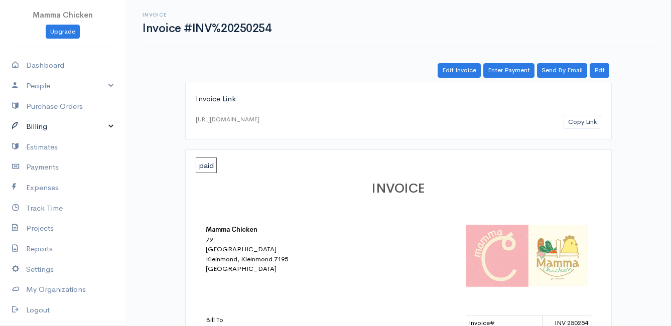
click at [44, 126] on link "Billing" at bounding box center [62, 126] width 125 height 21
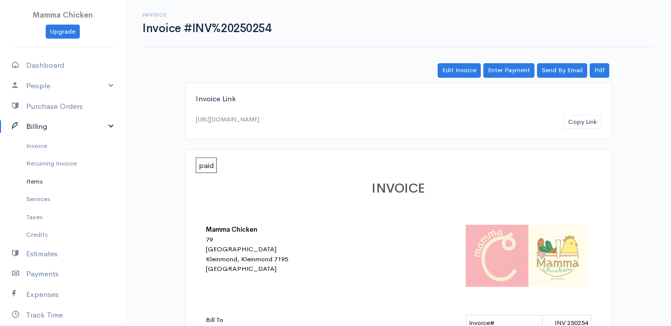
click at [41, 179] on link "Items" at bounding box center [62, 182] width 125 height 18
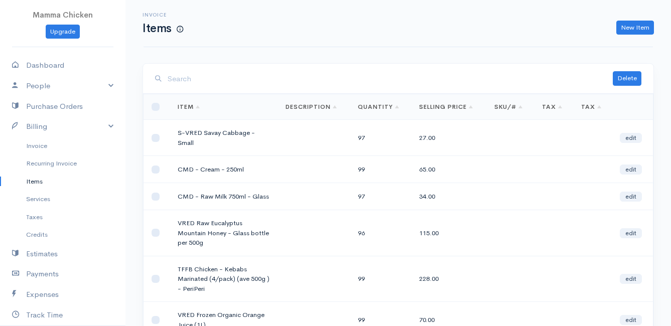
click at [217, 77] on input "search" at bounding box center [390, 79] width 445 height 21
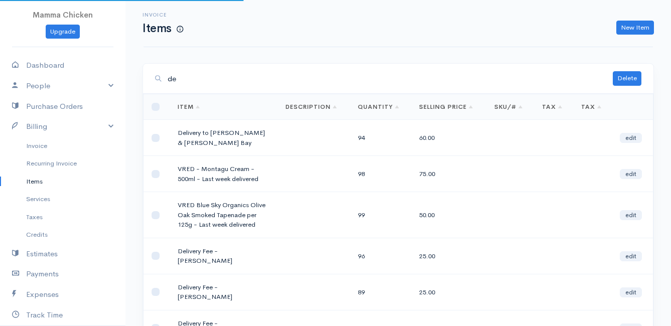
type input "d"
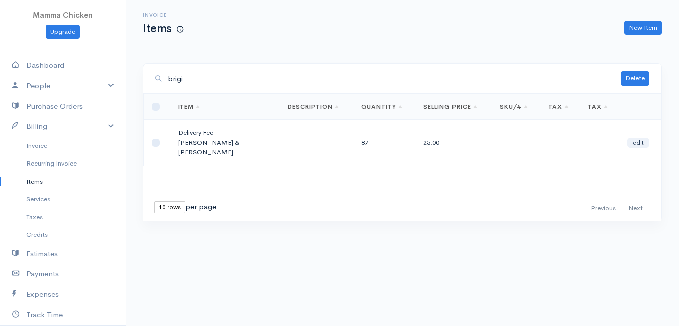
type input "brigi"
drag, startPoint x: 199, startPoint y: 143, endPoint x: 176, endPoint y: 131, distance: 26.0
click at [176, 131] on td "Delivery Fee - Ronelle & Brigitte" at bounding box center [225, 143] width 110 height 46
drag, startPoint x: 176, startPoint y: 131, endPoint x: 186, endPoint y: 132, distance: 10.1
copy td "Delivery Fee - Ronelle & Brigitte"
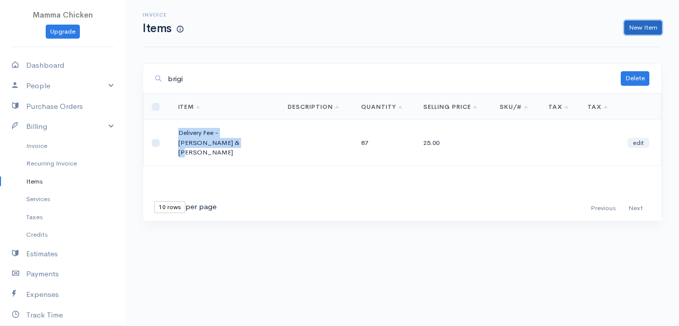
click at [634, 23] on link "New Item" at bounding box center [643, 28] width 38 height 15
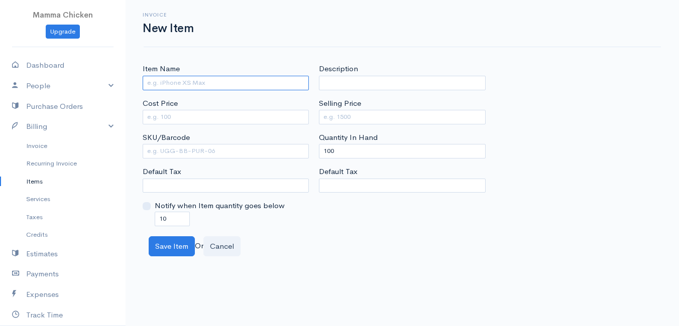
paste input "Delivery Fee - Ronelle & Brigitte"
click at [217, 81] on input "Delivery Fee - Ronelle & Brigitte" at bounding box center [226, 83] width 166 height 15
type input "Delivery Fee - Brigitte"
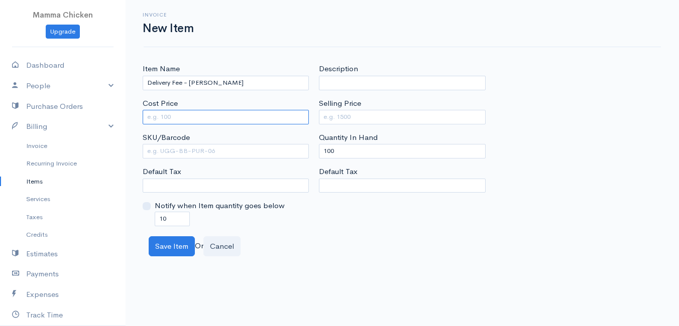
click at [254, 118] on input "Cost Price" at bounding box center [226, 117] width 166 height 15
type input "0"
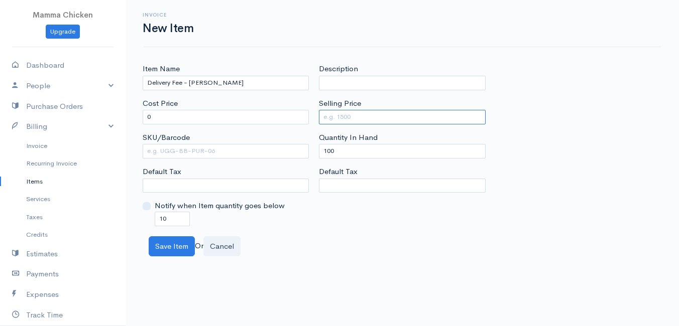
click at [391, 117] on input "Selling Price" at bounding box center [402, 117] width 166 height 15
type input "50"
click at [383, 252] on div "Save Item Or Cancel" at bounding box center [402, 246] width 517 height 21
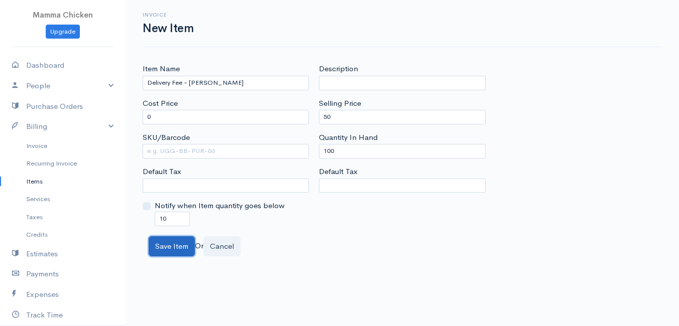
click at [170, 244] on button "Save Item" at bounding box center [172, 246] width 46 height 21
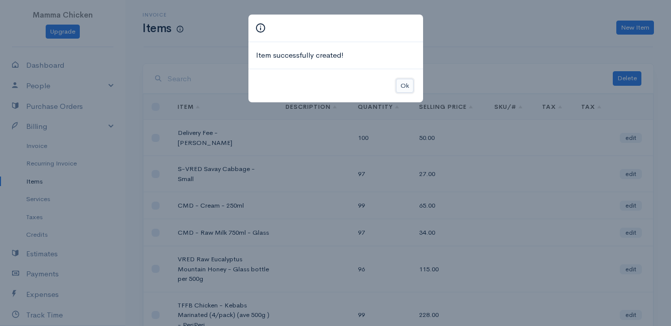
click at [403, 87] on button "Ok" at bounding box center [405, 86] width 18 height 15
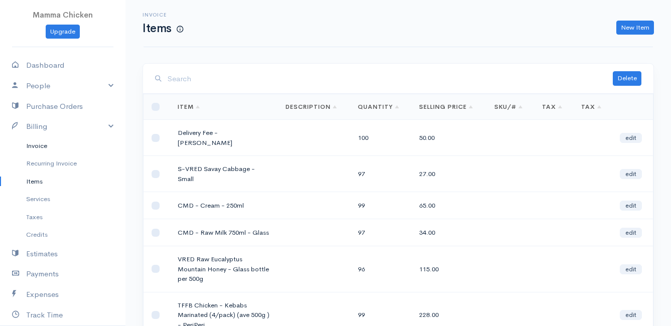
click at [42, 146] on link "Invoice" at bounding box center [62, 146] width 125 height 18
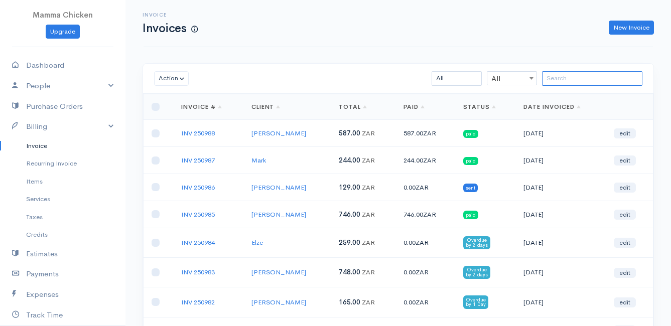
click at [560, 75] on input "search" at bounding box center [592, 78] width 100 height 15
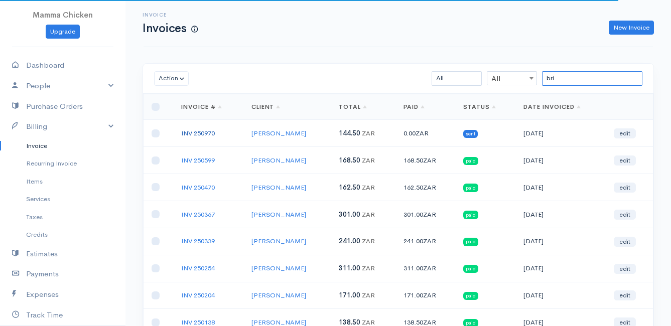
type input "bri"
click at [196, 133] on link "INV 250970" at bounding box center [198, 133] width 34 height 9
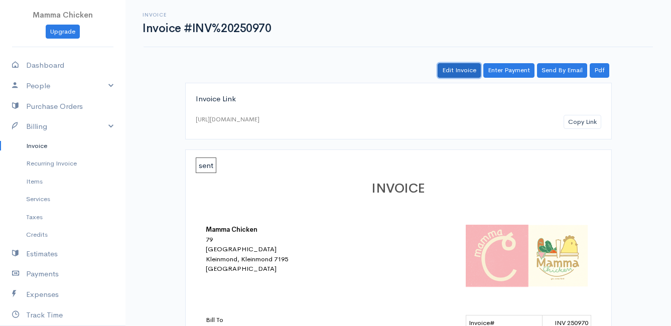
click at [465, 69] on link "Edit Invoice" at bounding box center [459, 70] width 43 height 15
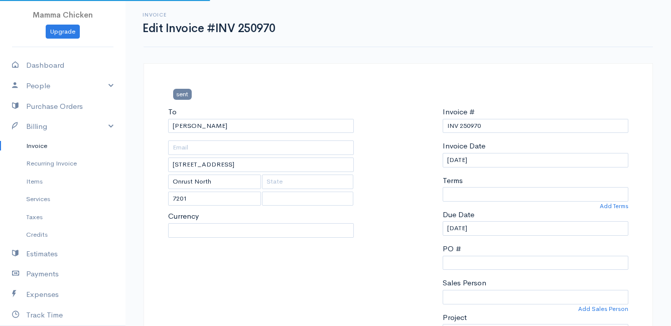
select select "0"
select select
select select "South Africa"
select select "ZAR"
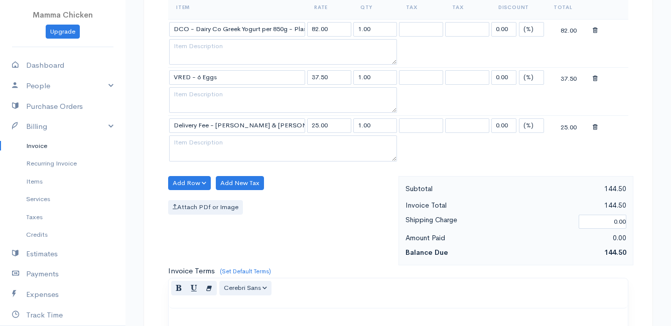
click at [595, 126] on icon at bounding box center [595, 127] width 5 height 7
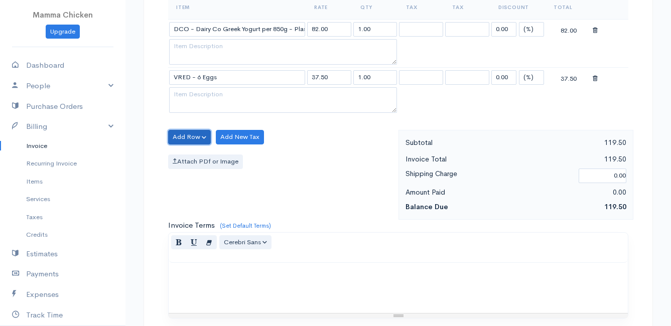
click at [187, 139] on button "Add Row" at bounding box center [189, 137] width 43 height 15
click at [192, 157] on link "Add Item Row" at bounding box center [208, 158] width 79 height 18
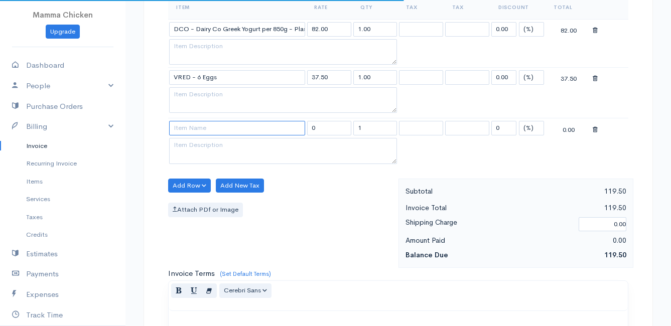
click at [215, 132] on input at bounding box center [237, 128] width 136 height 15
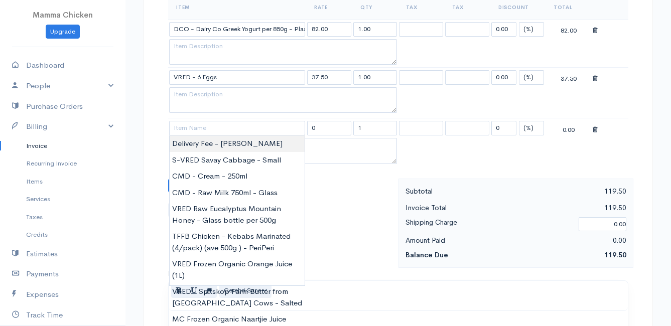
type input "Delivery Fee - Brigitte"
type input "50.00"
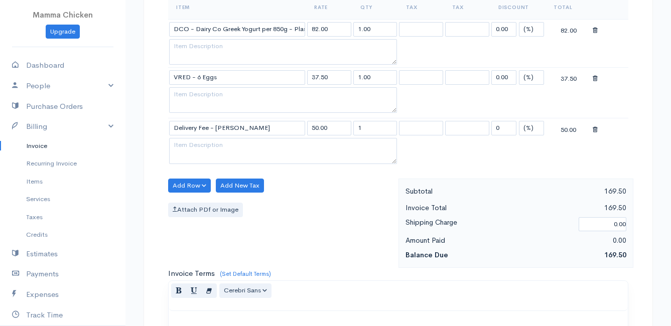
click at [220, 143] on body "Mamma Chicken Upgrade Dashboard People Clients Vendors Staff Users Purchase Ord…" at bounding box center [335, 132] width 671 height 967
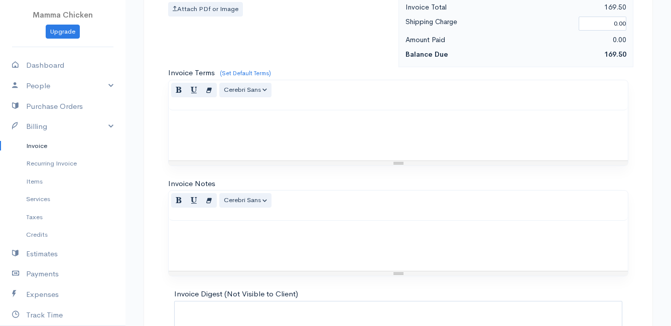
scroll to position [640, 0]
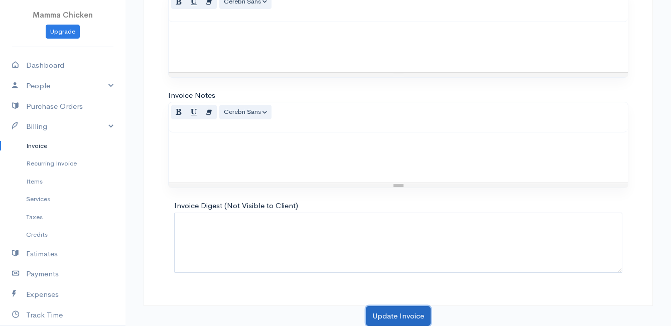
click at [402, 314] on button "Update Invoice" at bounding box center [398, 316] width 65 height 21
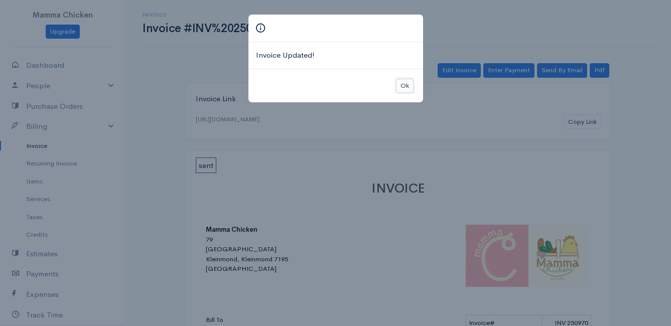
click at [405, 83] on button "Ok" at bounding box center [405, 86] width 18 height 15
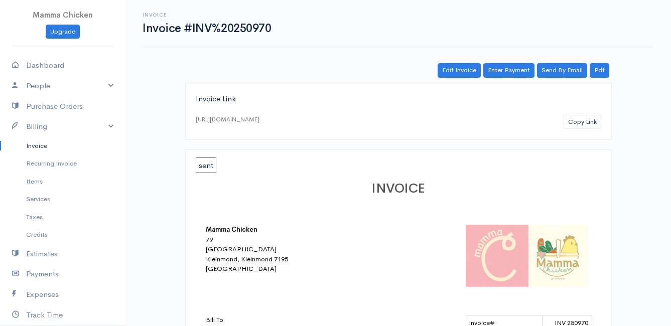
click at [44, 146] on link "Invoice" at bounding box center [62, 146] width 125 height 18
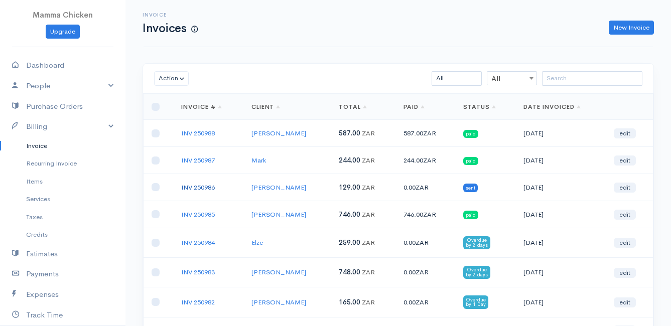
click at [203, 185] on link "INV 250986" at bounding box center [198, 187] width 34 height 9
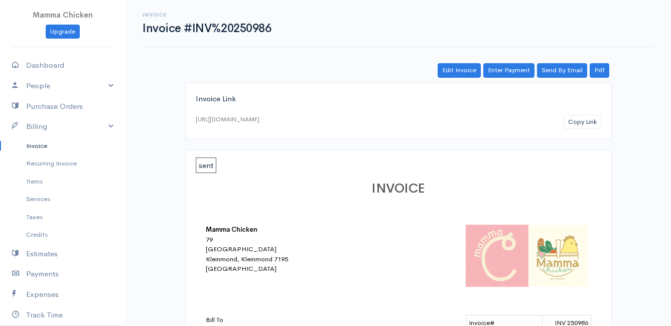
click at [32, 143] on link "Invoice" at bounding box center [62, 146] width 125 height 18
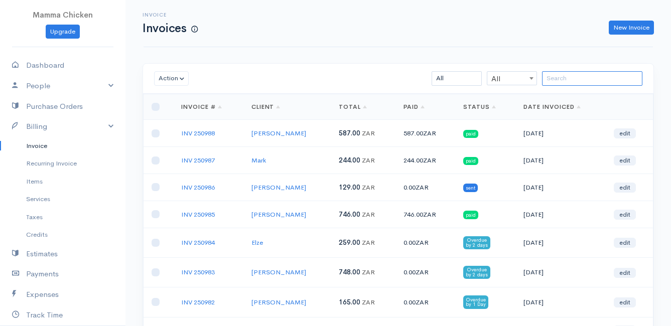
click at [582, 73] on input "search" at bounding box center [592, 78] width 100 height 15
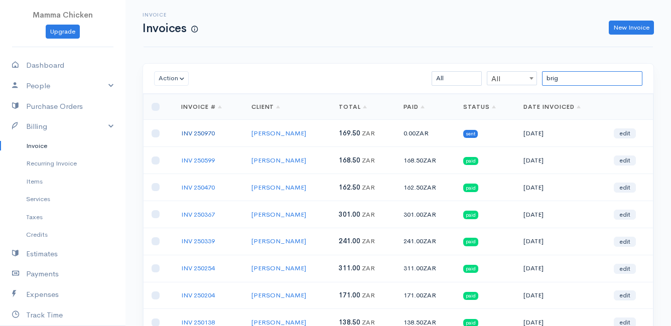
type input "brig"
click at [195, 129] on link "INV 250970" at bounding box center [198, 133] width 34 height 9
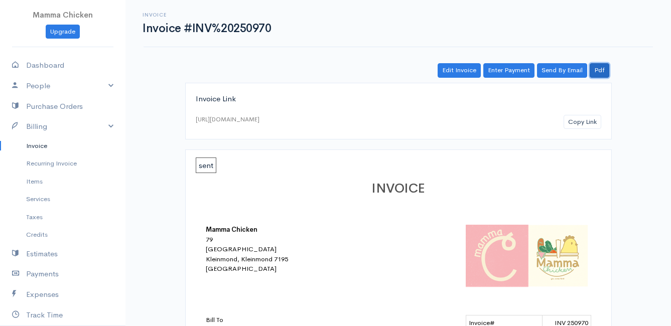
click at [603, 72] on link "Pdf" at bounding box center [600, 70] width 20 height 15
click at [27, 143] on link "Invoice" at bounding box center [62, 146] width 125 height 18
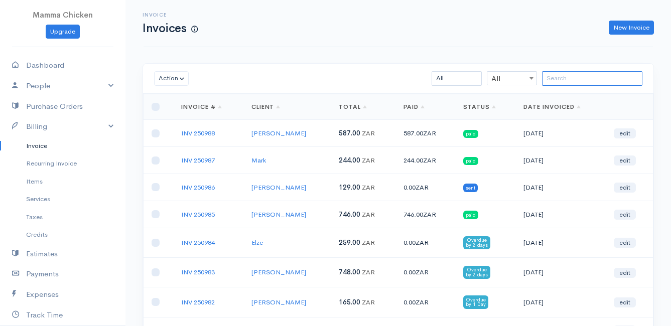
click at [604, 80] on input "search" at bounding box center [592, 78] width 100 height 15
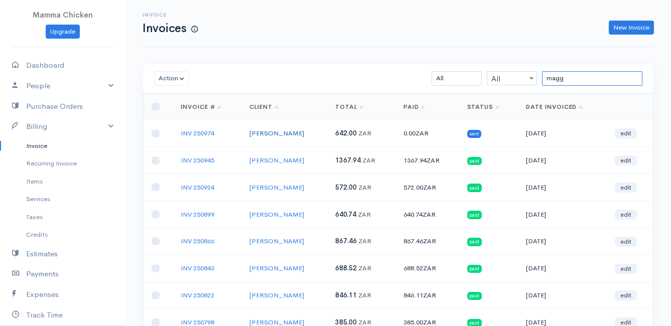
type input "magg"
click at [275, 132] on link "Maggie May" at bounding box center [276, 133] width 55 height 9
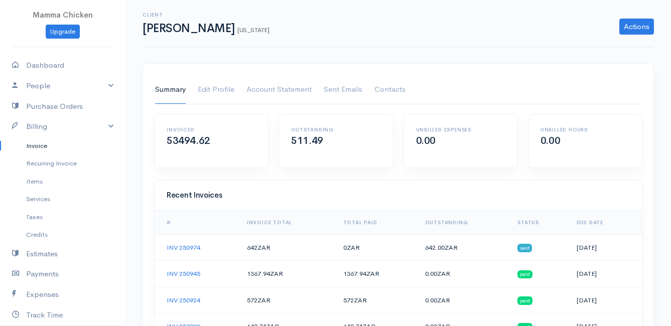
scroll to position [50, 0]
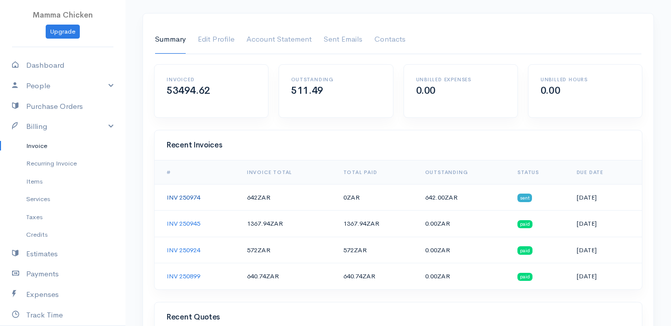
click at [185, 197] on link "INV 250974" at bounding box center [184, 197] width 34 height 9
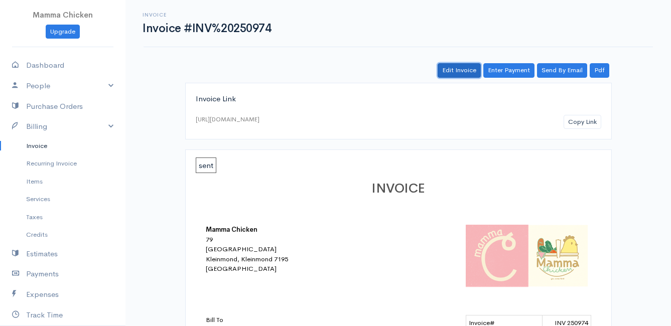
click at [467, 70] on link "Edit Invoice" at bounding box center [459, 70] width 43 height 15
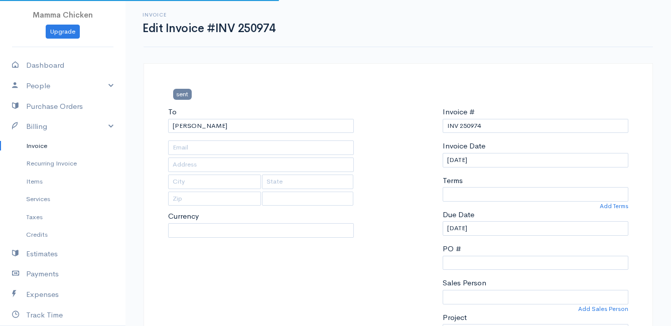
type input "32 Sepia Avenue"
type input "Vermont"
type input "7201"
select select
select select "South Africa"
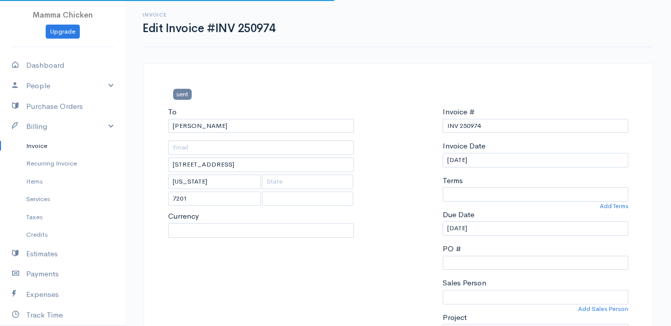
select select "ZAR"
select select "0"
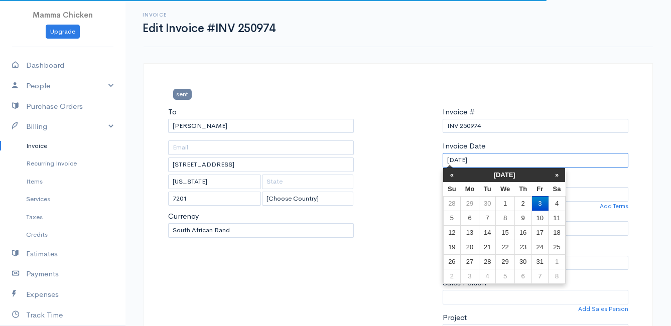
click at [504, 162] on input "03/10/2025" at bounding box center [536, 160] width 186 height 15
click at [522, 203] on td "2" at bounding box center [522, 203] width 17 height 15
type input "[DATE]"
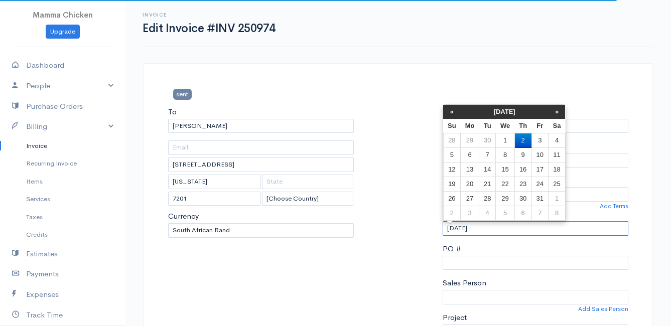
click at [499, 228] on input "[DATE]" at bounding box center [536, 228] width 186 height 15
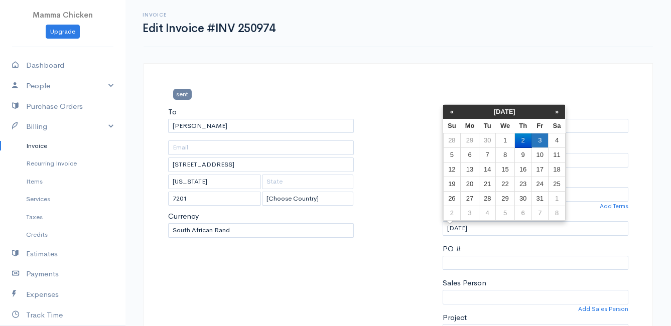
click at [539, 137] on td "3" at bounding box center [539, 140] width 17 height 15
type input "03/10/2025"
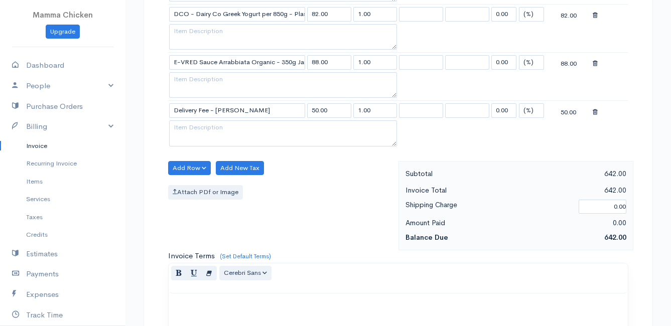
scroll to position [1024, 0]
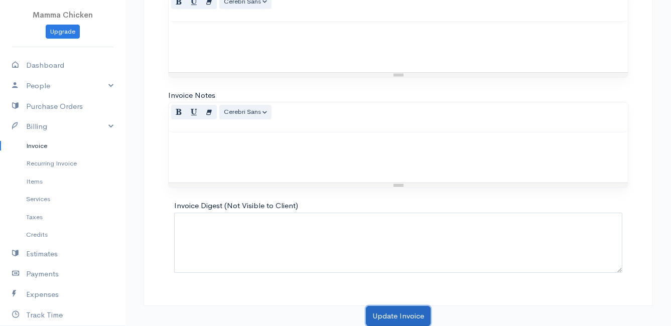
click at [401, 315] on button "Update Invoice" at bounding box center [398, 316] width 65 height 21
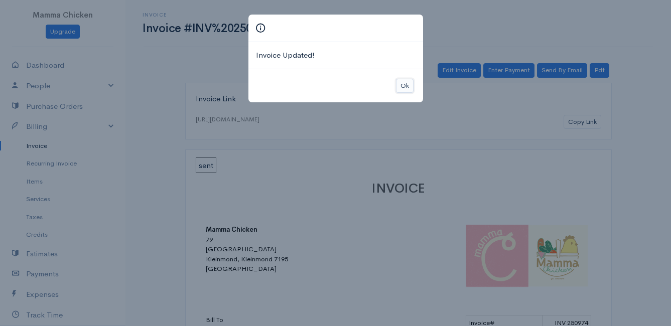
click at [409, 86] on button "Ok" at bounding box center [405, 86] width 18 height 15
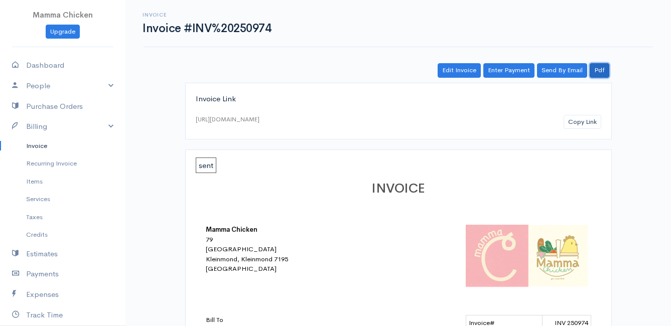
click at [598, 70] on link "Pdf" at bounding box center [600, 70] width 20 height 15
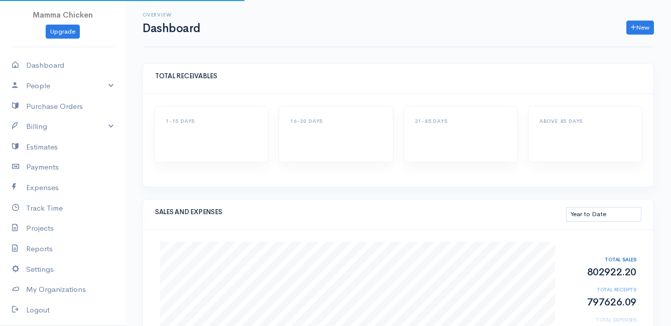
select select "thistoyear"
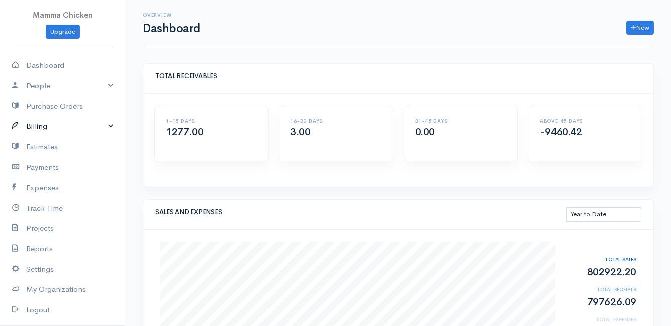
click at [41, 124] on link "Billing" at bounding box center [62, 126] width 125 height 21
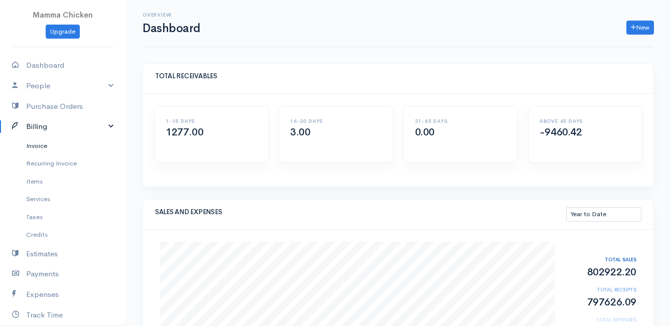
click at [46, 148] on link "Invoice" at bounding box center [62, 146] width 125 height 18
